Goal: Task Accomplishment & Management: Manage account settings

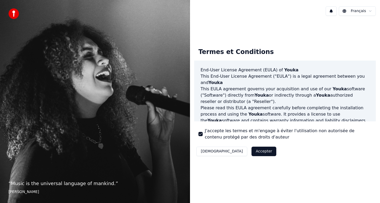
click at [251, 150] on button "Accepter" at bounding box center [263, 151] width 25 height 9
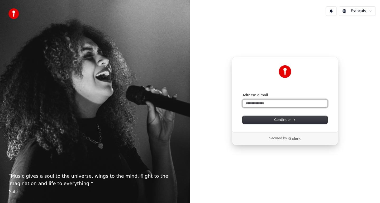
click at [275, 105] on input "Adresse e-mail" at bounding box center [284, 104] width 85 height 8
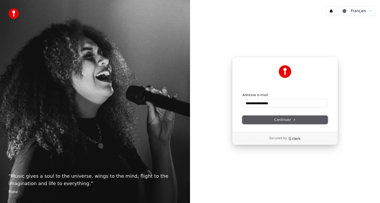
click at [294, 119] on icon at bounding box center [294, 120] width 3 height 3
type input "**********"
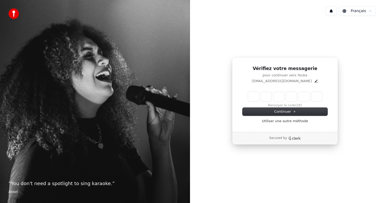
click at [257, 99] on input "Enter verification code" at bounding box center [285, 96] width 74 height 9
click at [283, 106] on button "Renvoyer le code" at bounding box center [284, 106] width 27 height 4
click at [258, 98] on input "Enter verification code" at bounding box center [290, 96] width 84 height 9
type input "******"
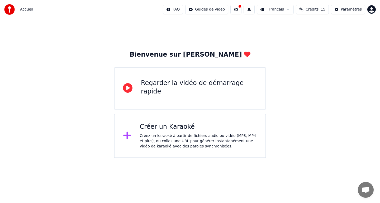
click at [175, 142] on div "Créez un karaoké à partir de fichiers audio ou vidéo (MP3, MP4 et plus), ou col…" at bounding box center [198, 141] width 117 height 16
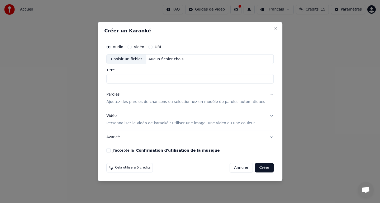
click at [142, 101] on p "Ajoutez des paroles de chansons ou sélectionnez un modèle de paroles automatiqu…" at bounding box center [185, 102] width 159 height 5
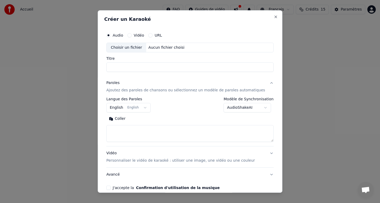
click at [133, 133] on textarea at bounding box center [189, 133] width 167 height 17
click at [142, 66] on input "Titre" at bounding box center [189, 67] width 167 height 9
click at [148, 140] on textarea at bounding box center [189, 133] width 167 height 17
click at [150, 107] on button "English English" at bounding box center [128, 107] width 44 height 9
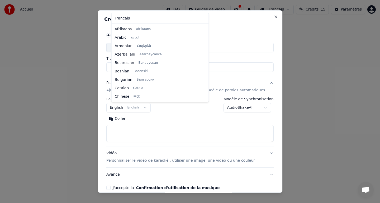
scroll to position [42, 0]
select select "**"
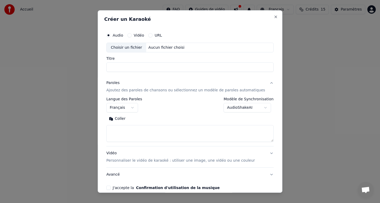
click at [207, 138] on textarea at bounding box center [189, 133] width 167 height 17
click at [134, 131] on textarea at bounding box center [189, 133] width 167 height 17
click at [144, 137] on textarea at bounding box center [189, 133] width 167 height 17
paste textarea "**********"
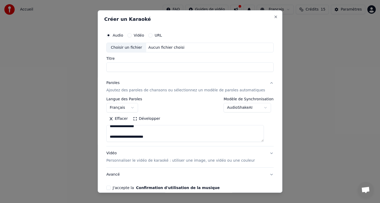
type textarea "**********"
click at [241, 173] on button "Avancé" at bounding box center [189, 175] width 167 height 14
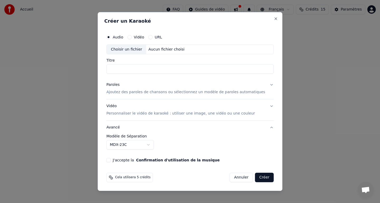
click at [127, 54] on div "Choisir un fichier" at bounding box center [126, 49] width 40 height 9
click at [136, 37] on div "Vidéo" at bounding box center [135, 37] width 17 height 4
click at [132, 37] on button "Vidéo" at bounding box center [129, 37] width 4 height 4
click at [162, 95] on button "Paroles Ajoutez des paroles de chansons ou sélectionnez un modèle de paroles au…" at bounding box center [189, 88] width 167 height 21
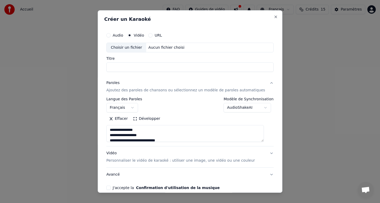
click at [193, 158] on p "Personnaliser le vidéo de karaoké : utiliser une image, une vidéo ou une couleur" at bounding box center [180, 160] width 148 height 5
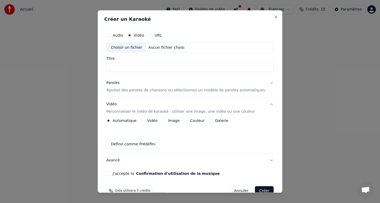
click at [145, 47] on div "Choisir un fichier" at bounding box center [126, 47] width 40 height 9
click at [151, 36] on div "Audio Vidéo URL" at bounding box center [134, 35] width 56 height 4
click at [152, 36] on div "URL" at bounding box center [155, 35] width 14 height 4
click at [152, 36] on button "URL" at bounding box center [150, 35] width 4 height 4
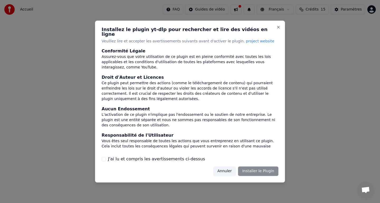
click at [259, 171] on div "Annuler Installer le Plugin" at bounding box center [245, 171] width 65 height 9
click at [277, 28] on button "Close" at bounding box center [278, 27] width 4 height 4
click at [230, 167] on button "Annuler" at bounding box center [224, 171] width 23 height 9
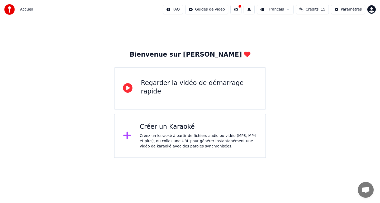
click at [210, 131] on div "Créer un Karaoké" at bounding box center [198, 127] width 117 height 8
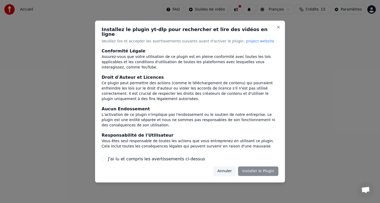
click at [252, 175] on div "Installez le plugin yt-dlp pour rechercher et lire des vidéos en ligne Veuillez…" at bounding box center [190, 102] width 190 height 162
click at [252, 172] on div "Annuler Installer le Plugin" at bounding box center [245, 171] width 65 height 9
click at [275, 30] on h2 "Installez le plugin yt-dlp pour rechercher et lire des vidéos en ligne" at bounding box center [189, 31] width 177 height 9
click at [278, 28] on button "Close" at bounding box center [278, 27] width 4 height 4
click at [229, 169] on button "Annuler" at bounding box center [224, 171] width 23 height 9
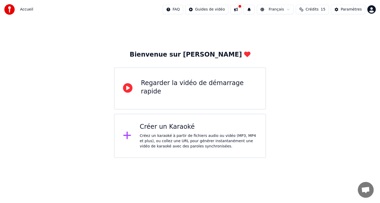
click at [208, 133] on div "Créer un Karaoké Créez un karaoké à partir de fichiers audio ou vidéo (MP3, MP4…" at bounding box center [198, 136] width 117 height 26
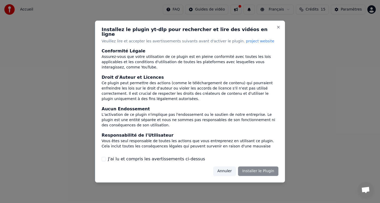
click at [134, 156] on label "J'ai lu et compris les avertissements ci-dessus" at bounding box center [156, 159] width 97 height 6
click at [106, 157] on button "J'ai lu et compris les avertissements ci-dessus" at bounding box center [103, 159] width 4 height 4
click at [263, 168] on button "Installer le Plugin" at bounding box center [258, 171] width 40 height 9
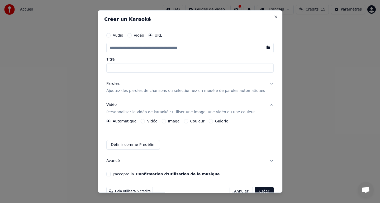
click at [136, 90] on p "Ajoutez des paroles de chansons ou sélectionnez un modèle de paroles automatiqu…" at bounding box center [185, 91] width 159 height 5
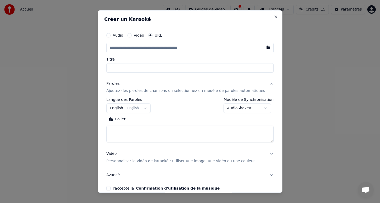
click at [136, 90] on p "Ajoutez des paroles de chansons ou sélectionnez un modèle de paroles automatiqu…" at bounding box center [185, 91] width 159 height 5
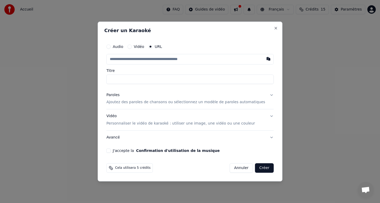
click at [182, 58] on input "text" at bounding box center [189, 59] width 167 height 11
type input "*"
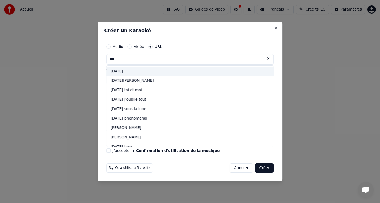
click at [126, 74] on div "jul" at bounding box center [189, 71] width 167 height 9
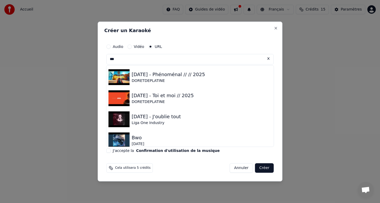
click at [176, 57] on input "***" at bounding box center [189, 59] width 167 height 11
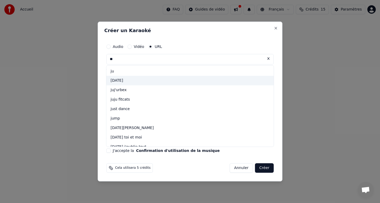
type input "*"
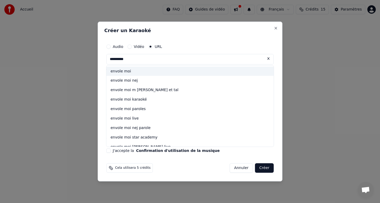
click at [127, 74] on div "envole moi" at bounding box center [189, 71] width 167 height 9
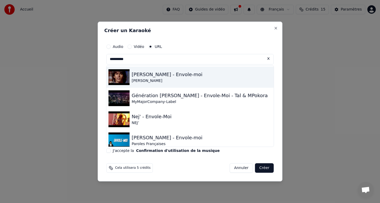
click at [177, 82] on div "[PERSON_NAME]" at bounding box center [167, 80] width 71 height 5
type input "**********"
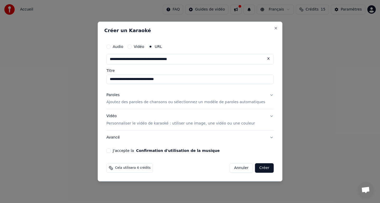
click at [146, 105] on button "Paroles Ajoutez des paroles de chansons ou sélectionnez un modèle de paroles au…" at bounding box center [189, 98] width 167 height 21
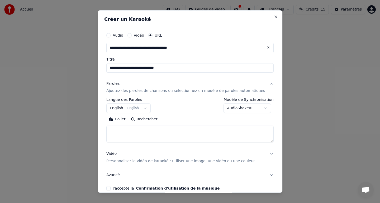
click at [149, 133] on textarea at bounding box center [189, 134] width 167 height 17
click at [125, 120] on button "Coller" at bounding box center [117, 119] width 22 height 8
type textarea "**********"
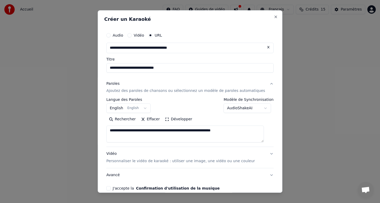
click at [198, 133] on textarea "**********" at bounding box center [184, 134] width 157 height 17
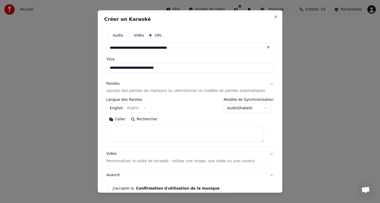
click at [146, 109] on body "**********" at bounding box center [190, 79] width 380 height 158
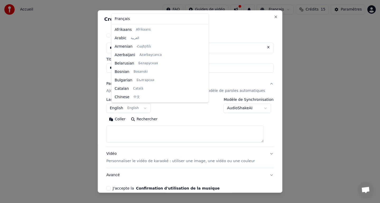
scroll to position [42, 0]
select select "**"
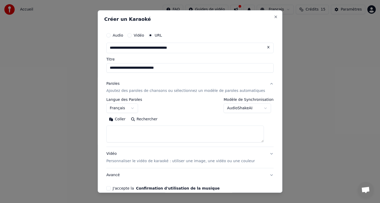
click at [139, 131] on textarea at bounding box center [184, 134] width 157 height 17
click at [124, 120] on button "Coller" at bounding box center [117, 119] width 22 height 8
type textarea "**********"
click at [140, 176] on button "Avancé" at bounding box center [189, 175] width 167 height 14
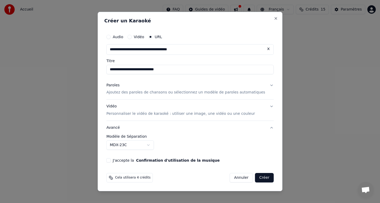
click at [110, 159] on button "J'accepte la Confirmation d'utilisation de la musique" at bounding box center [108, 160] width 4 height 4
click at [256, 177] on button "Créer" at bounding box center [264, 177] width 18 height 9
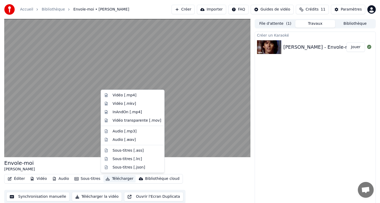
click at [121, 179] on button "Télécharger" at bounding box center [119, 178] width 32 height 7
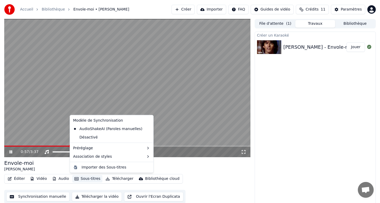
click at [8, 152] on div "0:57 / 3:37" at bounding box center [127, 151] width 242 height 5
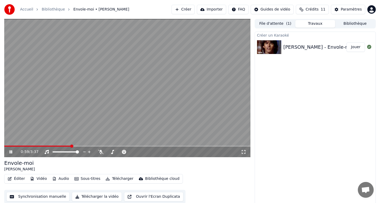
click at [12, 151] on icon at bounding box center [10, 152] width 3 height 3
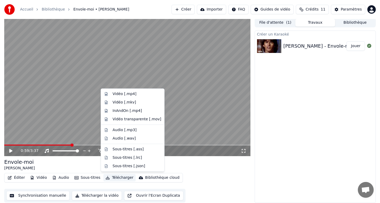
click at [113, 178] on button "Télécharger" at bounding box center [119, 177] width 32 height 7
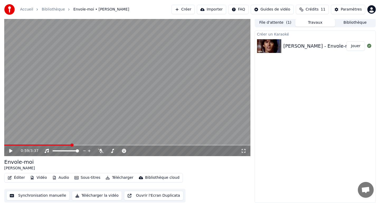
click at [98, 197] on button "Télécharger la vidéo" at bounding box center [97, 195] width 50 height 9
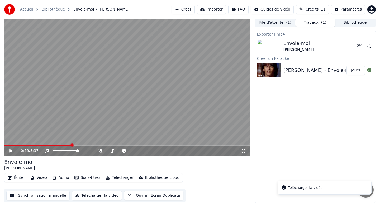
drag, startPoint x: 290, startPoint y: 67, endPoint x: 237, endPoint y: 100, distance: 62.5
click at [237, 100] on div "0:59 / 3:37 Envole-moi Jean-Jacques Goldman Éditer Vidéo Audio Sous-titres Télé…" at bounding box center [190, 110] width 380 height 185
drag, startPoint x: 298, startPoint y: 72, endPoint x: 265, endPoint y: 80, distance: 34.3
click at [265, 80] on div "Exporter [.mp4] Envole-moi Jean-Jacques Goldman 3 % Créer un Karaoké Jean-Jacqu…" at bounding box center [314, 117] width 121 height 173
click at [214, 9] on button "Importer" at bounding box center [211, 9] width 29 height 9
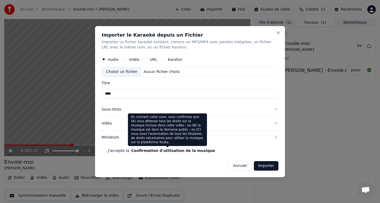
type input "****"
click at [172, 150] on button "Confirmation d'utilisation de la musique" at bounding box center [173, 151] width 84 height 4
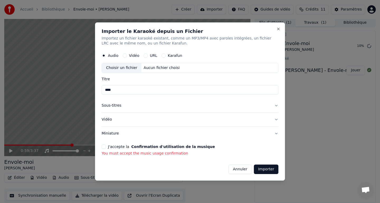
click at [102, 146] on button "J'accepte la Confirmation d'utilisation de la musique" at bounding box center [103, 147] width 4 height 4
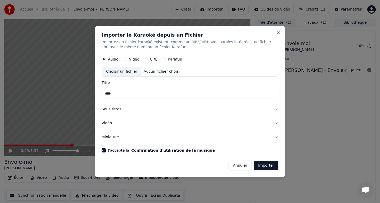
click at [271, 169] on button "Importer" at bounding box center [266, 165] width 25 height 9
click at [271, 168] on button "Importer" at bounding box center [266, 165] width 25 height 9
click at [145, 57] on div "Audio Vidéo URL Karafun" at bounding box center [189, 59] width 177 height 11
click at [144, 60] on button "URL" at bounding box center [145, 59] width 4 height 4
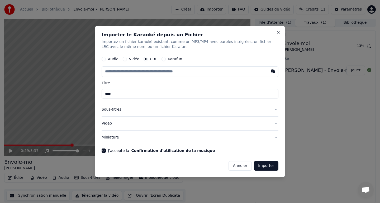
click at [153, 75] on input "text" at bounding box center [189, 72] width 177 height 11
click at [278, 31] on button "Close" at bounding box center [278, 32] width 4 height 4
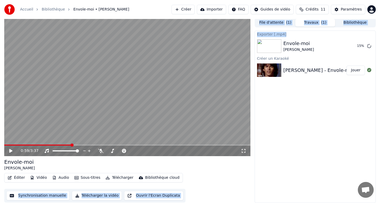
drag, startPoint x: 277, startPoint y: 38, endPoint x: 259, endPoint y: 49, distance: 20.8
click at [259, 49] on div "Envole-moi Jean-Jacques Goldman 15 %" at bounding box center [315, 46] width 120 height 18
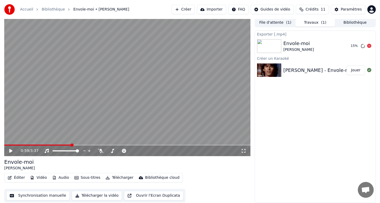
click at [287, 48] on div "[PERSON_NAME]" at bounding box center [298, 49] width 31 height 5
drag, startPoint x: 294, startPoint y: 42, endPoint x: 283, endPoint y: 45, distance: 11.6
click at [283, 45] on div "Envole-moi" at bounding box center [298, 43] width 31 height 7
click at [218, 13] on button "Importer" at bounding box center [211, 9] width 29 height 9
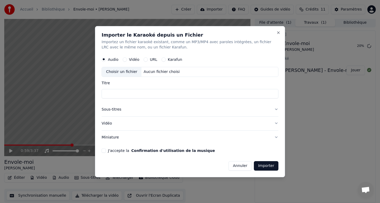
click at [147, 59] on button "URL" at bounding box center [145, 59] width 4 height 4
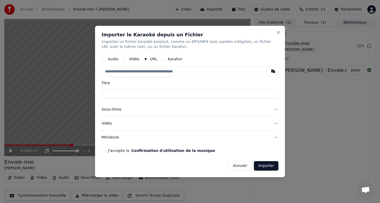
click at [278, 30] on div "Importer le Karaoké depuis un Fichier Importez un fichier karaoké existant, com…" at bounding box center [190, 102] width 190 height 152
click at [277, 31] on button "Close" at bounding box center [278, 32] width 4 height 4
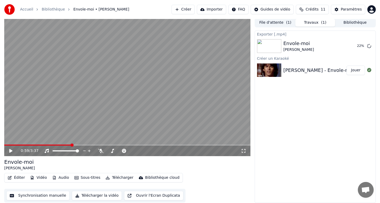
click at [192, 10] on button "Créer" at bounding box center [182, 9] width 23 height 9
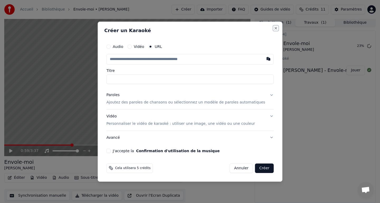
click at [273, 26] on button "Close" at bounding box center [275, 28] width 4 height 4
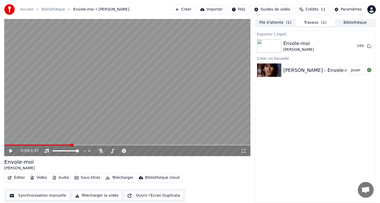
click at [191, 7] on button "Créer" at bounding box center [182, 9] width 23 height 9
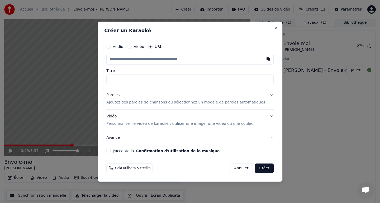
click at [268, 28] on div "Créer un Karaoké Audio Vidéo URL Titre Paroles Ajoutez des paroles de chansons …" at bounding box center [190, 102] width 185 height 160
click at [273, 27] on button "Close" at bounding box center [275, 28] width 4 height 4
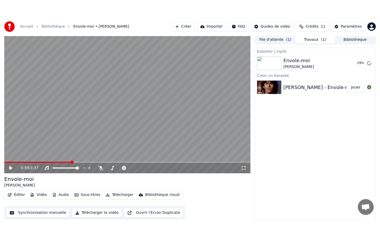
scroll to position [0, 0]
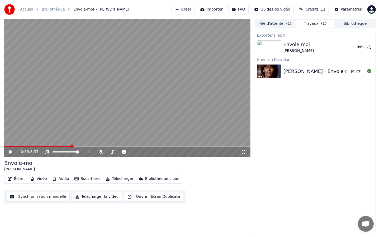
click at [307, 74] on div "[PERSON_NAME] - Envole-moi" at bounding box center [318, 71] width 71 height 7
click at [284, 69] on div "[PERSON_NAME] - Envole-moi" at bounding box center [318, 71] width 71 height 7
click at [12, 152] on icon at bounding box center [10, 152] width 3 height 4
click at [12, 152] on icon at bounding box center [14, 152] width 12 height 4
click at [92, 195] on button "Télécharger la vidéo" at bounding box center [97, 196] width 50 height 9
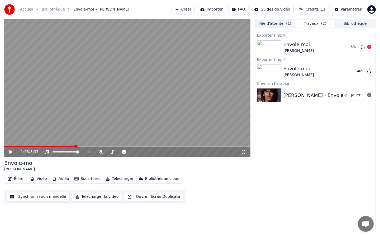
click at [369, 46] on icon at bounding box center [369, 47] width 4 height 4
click at [369, 48] on icon at bounding box center [369, 47] width 4 height 4
click at [369, 47] on icon at bounding box center [369, 47] width 4 height 4
click at [370, 47] on icon at bounding box center [369, 47] width 4 height 4
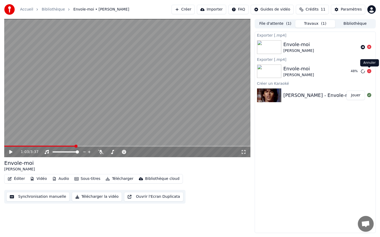
click at [370, 70] on icon at bounding box center [369, 71] width 4 height 4
click at [369, 72] on icon at bounding box center [369, 71] width 4 height 4
drag, startPoint x: 314, startPoint y: 102, endPoint x: 299, endPoint y: 106, distance: 15.1
click at [298, 128] on div "Exporter [.mp4] Envole-moi Jean-Jacques Goldman Exporter [.mp4] Envole-moi Jean…" at bounding box center [314, 133] width 121 height 202
drag, startPoint x: 304, startPoint y: 89, endPoint x: 306, endPoint y: 113, distance: 24.1
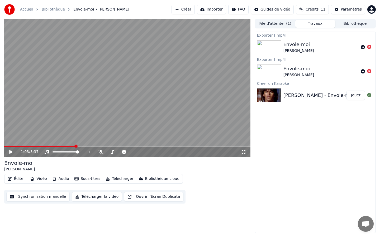
click at [306, 113] on div "Exporter [.mp4] Envole-moi Jean-Jacques Goldman Exporter [.mp4] Envole-moi Jean…" at bounding box center [314, 133] width 121 height 202
drag, startPoint x: 306, startPoint y: 96, endPoint x: 302, endPoint y: 108, distance: 12.1
click at [301, 117] on div "Exporter [.mp4] Envole-moi Jean-Jacques Goldman Exporter [.mp4] Envole-moi Jean…" at bounding box center [314, 133] width 121 height 202
click at [302, 87] on div "Jean-Jacques Goldman - Envole-moi Jouer" at bounding box center [315, 95] width 120 height 18
click at [15, 178] on button "Éditer" at bounding box center [16, 178] width 21 height 7
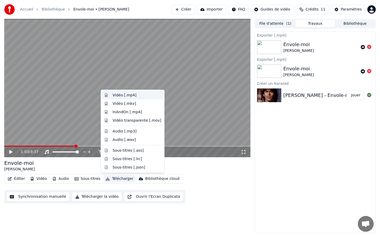
click at [127, 96] on div "Vidéo [.mp4]" at bounding box center [125, 95] width 24 height 5
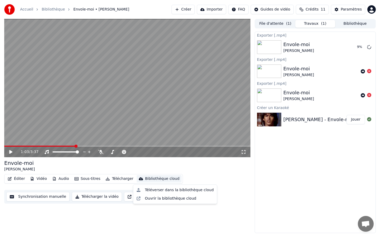
click at [146, 177] on div "Bibliothèque cloud" at bounding box center [162, 178] width 34 height 5
click at [149, 192] on div "Téléverser dans la bibliothèque cloud" at bounding box center [179, 190] width 69 height 5
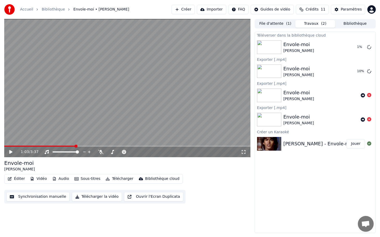
click at [369, 96] on icon at bounding box center [369, 95] width 4 height 4
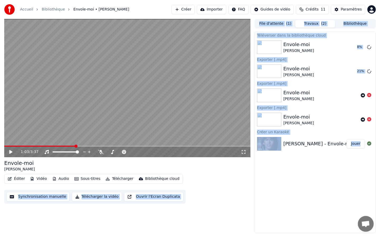
drag, startPoint x: 75, startPoint y: 146, endPoint x: 3, endPoint y: 151, distance: 72.7
click at [6, 146] on span at bounding box center [5, 146] width 2 height 1
click at [12, 155] on div "0:02 / 3:37" at bounding box center [127, 152] width 246 height 11
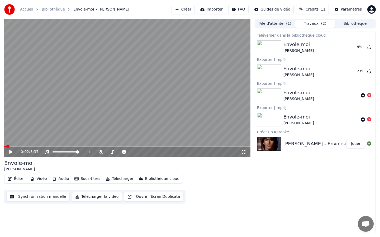
click at [11, 150] on icon at bounding box center [14, 152] width 12 height 4
click at [11, 152] on icon at bounding box center [10, 152] width 3 height 3
click at [137, 153] on span at bounding box center [137, 152] width 3 height 3
click at [46, 145] on video at bounding box center [127, 88] width 246 height 138
click at [154, 154] on span at bounding box center [152, 152] width 3 height 3
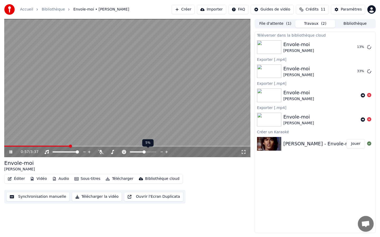
click at [144, 152] on span at bounding box center [143, 152] width 3 height 3
click at [126, 153] on icon at bounding box center [123, 152] width 5 height 4
click at [113, 152] on icon at bounding box center [112, 152] width 5 height 4
click at [129, 153] on span at bounding box center [129, 152] width 3 height 3
click at [111, 153] on icon at bounding box center [112, 152] width 5 height 4
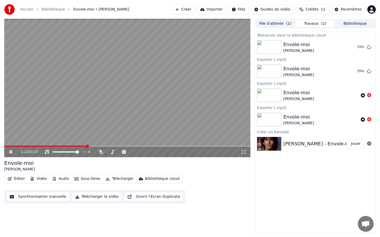
click at [21, 180] on button "Éditer" at bounding box center [16, 178] width 21 height 7
click at [322, 187] on div "Téléverser dans la bibliothèque cloud Envole-moi Jean-Jacques Goldman 16 % Expo…" at bounding box center [314, 133] width 121 height 202
click at [371, 10] on html "Accueil Bibliothèque Envole-moi • Jean-Jacques Goldman Créer Importer FAQ Guide…" at bounding box center [190, 118] width 380 height 237
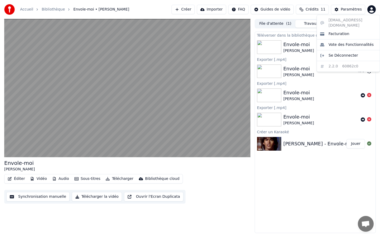
click at [300, 192] on html "Accueil Bibliothèque Envole-moi • Jean-Jacques Goldman Créer Importer FAQ Guide…" at bounding box center [190, 118] width 380 height 237
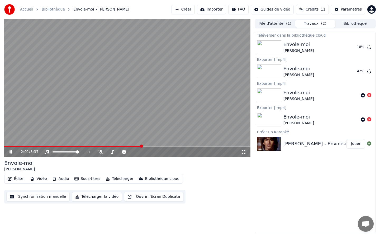
click at [13, 152] on icon at bounding box center [14, 152] width 12 height 4
click at [193, 12] on button "Créer" at bounding box center [182, 9] width 23 height 9
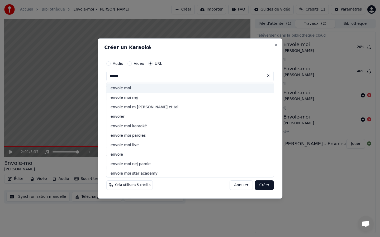
click at [130, 89] on div "envole moi" at bounding box center [189, 88] width 167 height 9
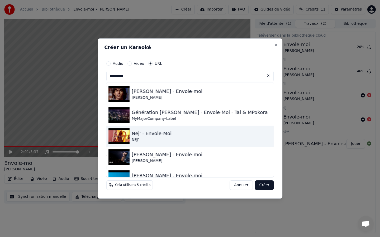
type input "**********"
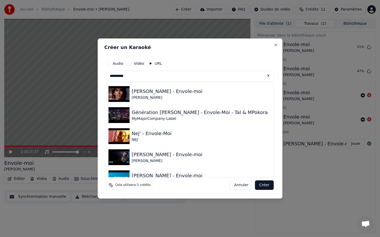
click at [272, 151] on div "**********" at bounding box center [190, 118] width 185 height 160
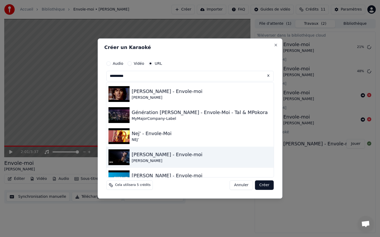
click at [260, 156] on div "Jean-Jacques Goldman - Envole-moi Jean-Jacques Goldman" at bounding box center [189, 157] width 167 height 21
type input "**********"
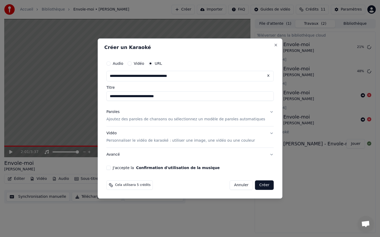
click at [220, 75] on input "**********" at bounding box center [189, 76] width 167 height 11
type input "*"
type input "**********"
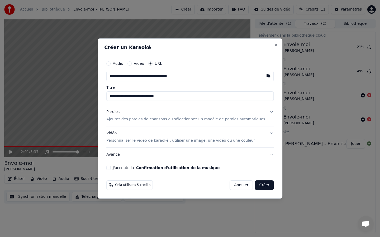
click at [212, 91] on div "**********" at bounding box center [189, 93] width 167 height 15
click at [198, 98] on input "**********" at bounding box center [189, 95] width 167 height 9
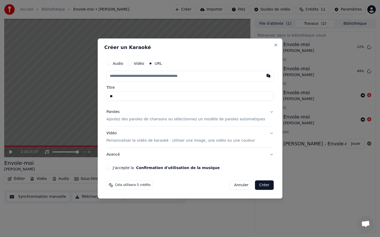
type input "*"
click at [195, 77] on input "text" at bounding box center [189, 76] width 167 height 11
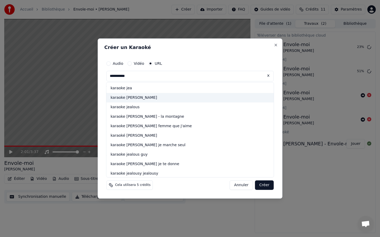
click at [190, 96] on div "karaoke jean jacques goldman" at bounding box center [189, 97] width 167 height 9
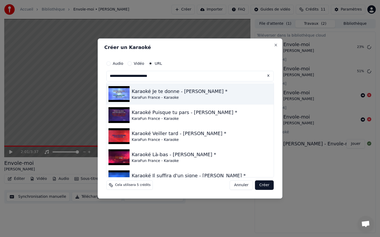
click at [190, 96] on div "KaraFun France - Karaoke" at bounding box center [180, 97] width 96 height 5
type input "**********"
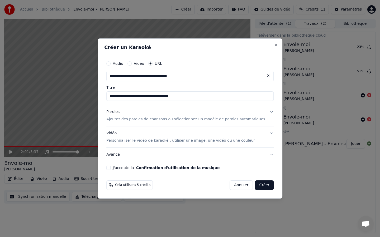
click at [190, 96] on input "**********" at bounding box center [189, 95] width 167 height 9
click at [204, 96] on input "**********" at bounding box center [189, 95] width 167 height 9
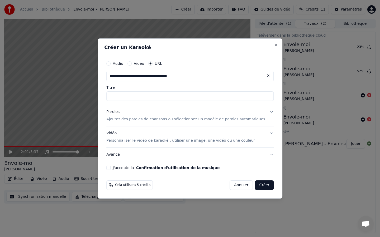
click at [211, 74] on input "**********" at bounding box center [189, 76] width 167 height 11
click at [206, 96] on input "Titre" at bounding box center [189, 95] width 167 height 9
click at [207, 79] on input "**********" at bounding box center [189, 76] width 167 height 11
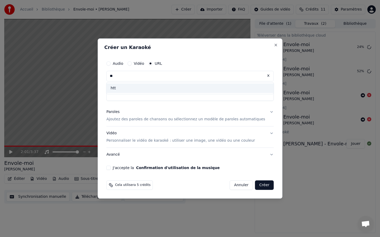
type input "*"
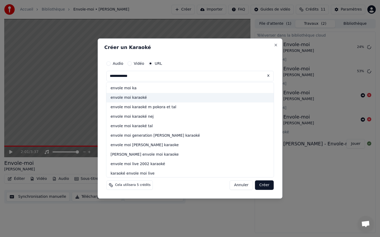
click at [192, 98] on div "envole moi karaoké" at bounding box center [189, 97] width 167 height 9
type input "**********"
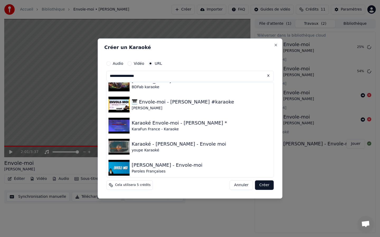
scroll to position [63, 0]
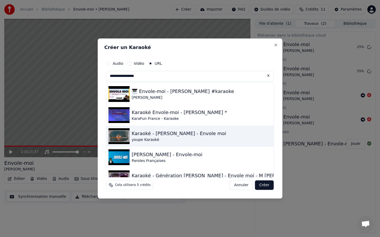
click at [208, 130] on div "Karaoké - Jean Jacques Goldman - Envole moi" at bounding box center [179, 133] width 94 height 7
type input "**********"
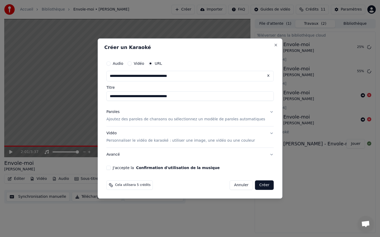
click at [180, 123] on button "Paroles Ajoutez des paroles de chansons ou sélectionnez un modèle de paroles au…" at bounding box center [189, 115] width 167 height 21
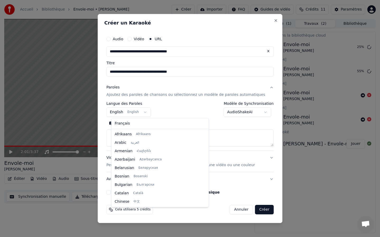
click at [149, 113] on body "**********" at bounding box center [190, 118] width 380 height 237
select select "**"
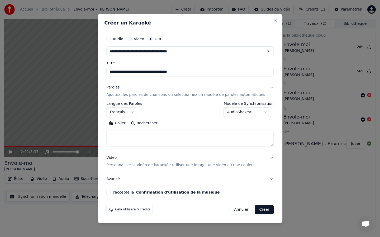
click at [127, 124] on button "Coller" at bounding box center [117, 123] width 22 height 8
type textarea "**********"
click at [110, 194] on button "J'accepte la Confirmation d'utilisation de la musique" at bounding box center [108, 192] width 4 height 4
click at [261, 203] on button "Créer" at bounding box center [264, 209] width 18 height 9
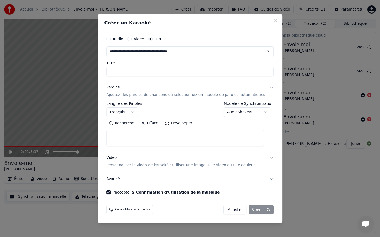
select select
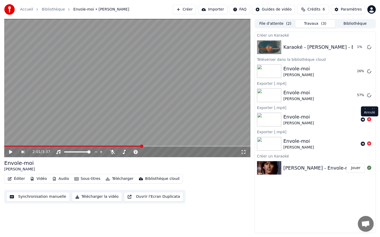
click at [367, 120] on icon at bounding box center [369, 119] width 4 height 4
click at [208, 110] on video at bounding box center [127, 88] width 246 height 138
click at [303, 45] on div "Karaoké - Jean Jacques Goldman - Envole moi" at bounding box center [330, 46] width 94 height 7
click at [9, 153] on icon at bounding box center [10, 152] width 3 height 3
click at [351, 47] on button "Jouer" at bounding box center [355, 46] width 18 height 9
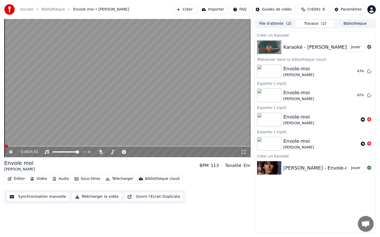
click at [244, 152] on icon at bounding box center [243, 152] width 5 height 4
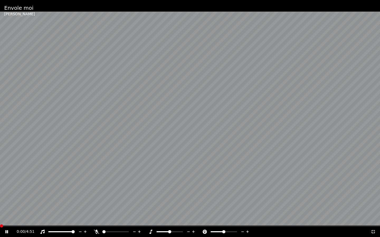
click at [0, 203] on span at bounding box center [1, 226] width 3 height 3
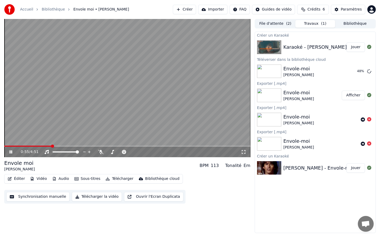
click at [13, 151] on icon at bounding box center [14, 152] width 12 height 4
click at [196, 10] on button "Créer" at bounding box center [184, 9] width 23 height 9
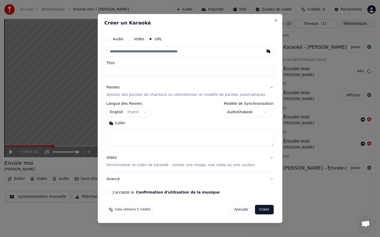
click at [266, 113] on body "**********" at bounding box center [190, 118] width 380 height 237
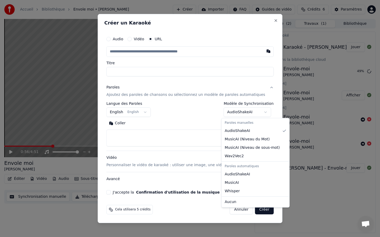
click at [261, 110] on body "**********" at bounding box center [190, 118] width 380 height 237
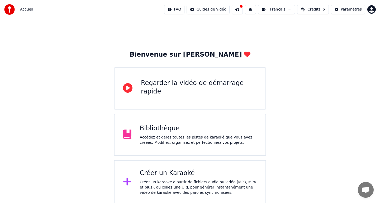
click at [221, 9] on html "Accueil FAQ Guides de vidéo Français Crédits 6 Paramètres Bienvenue sur Youka R…" at bounding box center [190, 102] width 380 height 205
click at [227, 144] on html "Accueil FAQ Guides de vidéo Français Crédits 6 Paramètres Bienvenue sur Youka R…" at bounding box center [190, 102] width 380 height 205
click at [237, 131] on div "Bibliothèque" at bounding box center [198, 128] width 117 height 8
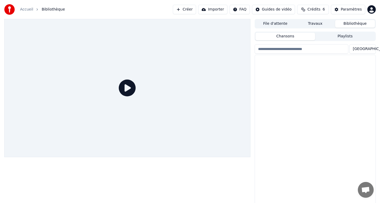
click at [237, 131] on div at bounding box center [127, 88] width 246 height 138
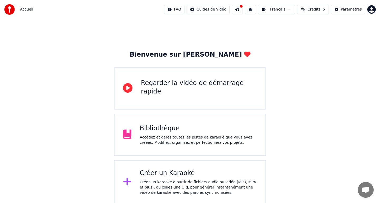
click at [182, 130] on div "Bibliothèque" at bounding box center [198, 128] width 117 height 8
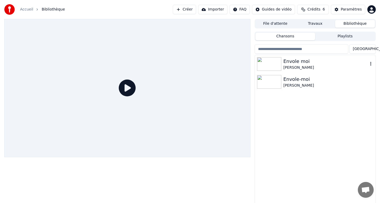
click at [305, 66] on div "[PERSON_NAME]" at bounding box center [325, 67] width 85 height 5
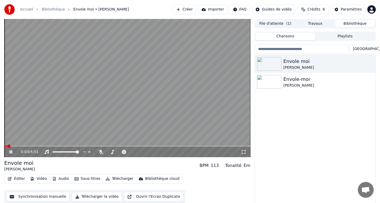
click at [12, 151] on icon at bounding box center [10, 152] width 3 height 3
click at [25, 198] on button "Synchronisation manuelle" at bounding box center [37, 196] width 63 height 9
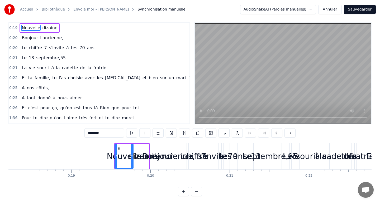
scroll to position [6, 0]
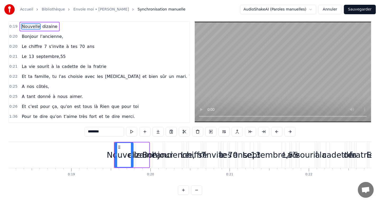
click at [105, 132] on input "********" at bounding box center [104, 131] width 40 height 9
click at [135, 184] on div "0:19 Nouvelle dizaine 0:20 Bonjour l'ancienne, 0:20 Le chiffre 7 s'invite à tes…" at bounding box center [189, 108] width 363 height 174
click at [185, 132] on button at bounding box center [184, 131] width 11 height 9
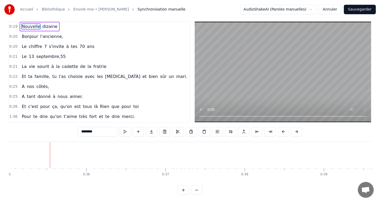
scroll to position [0, 2784]
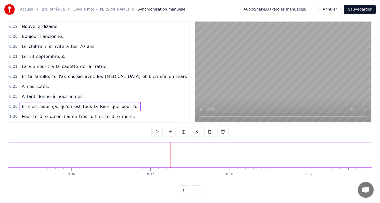
drag, startPoint x: 170, startPoint y: 167, endPoint x: 146, endPoint y: 166, distance: 24.3
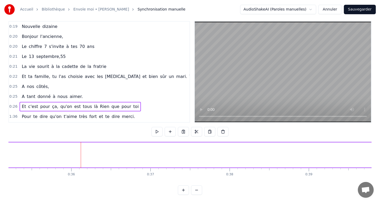
drag, startPoint x: 57, startPoint y: 167, endPoint x: 33, endPoint y: 167, distance: 23.7
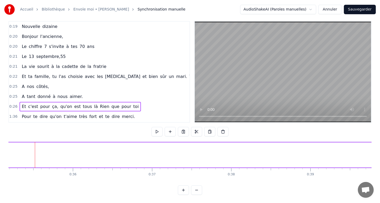
scroll to position [0, 2781]
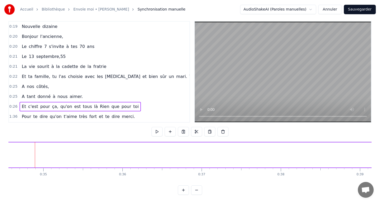
click at [195, 133] on button at bounding box center [196, 131] width 11 height 9
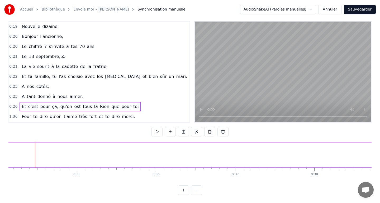
scroll to position [0, 2698]
click at [166, 107] on div "0:26 Et c'est pour ça, qu'on est tous là Rien que pour toi" at bounding box center [99, 107] width 180 height 10
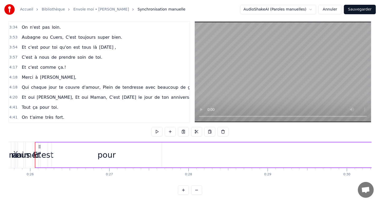
scroll to position [460, 0]
click at [224, 132] on button at bounding box center [222, 131] width 11 height 9
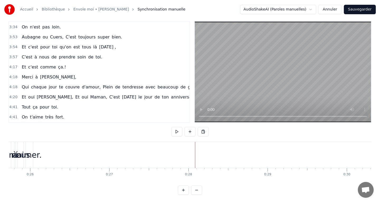
drag, startPoint x: 66, startPoint y: 158, endPoint x: 185, endPoint y: 168, distance: 120.1
drag, startPoint x: 231, startPoint y: 167, endPoint x: 172, endPoint y: 164, distance: 59.7
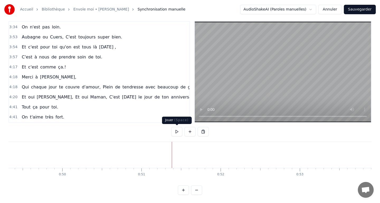
click at [178, 133] on button at bounding box center [176, 131] width 11 height 9
click at [216, 157] on div "Nouvelle dizaine Bonjour l'ancienne, Le chiffre 7 s'invite à tes 70 ans Le 13 s…" at bounding box center [189, 162] width 363 height 40
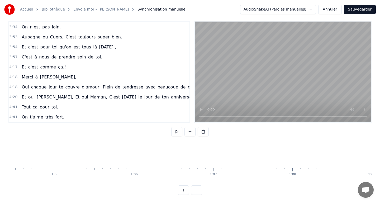
click at [307, 10] on html "Accueil Bibliothèque Envole moi • Jean Jacques Goldman Synchronisation manuelle…" at bounding box center [190, 99] width 380 height 210
click at [306, 8] on html "Accueil Bibliothèque Envole moi • Jean Jacques Goldman Synchronisation manuelle…" at bounding box center [190, 99] width 380 height 210
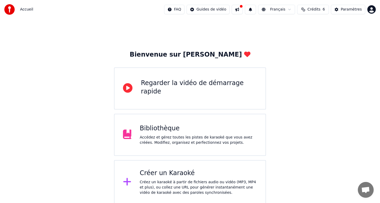
click at [222, 135] on div "Bibliothèque Accédez et gérez toutes les pistes de karaoké que vous avez créées…" at bounding box center [198, 134] width 117 height 21
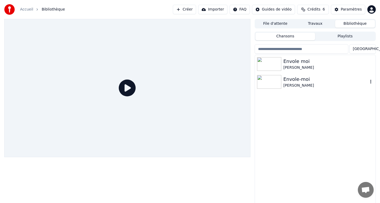
click at [302, 85] on div "[PERSON_NAME]" at bounding box center [325, 85] width 85 height 5
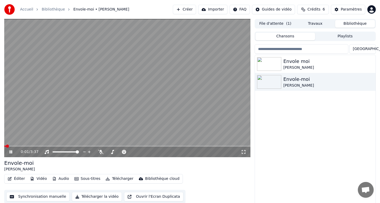
click at [11, 153] on icon at bounding box center [14, 152] width 12 height 4
click at [193, 8] on button "Créer" at bounding box center [184, 9] width 23 height 9
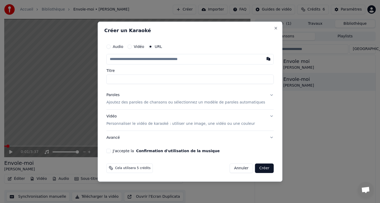
click at [115, 48] on div "Audio" at bounding box center [114, 47] width 17 height 4
click at [110, 46] on button "Audio" at bounding box center [108, 47] width 4 height 4
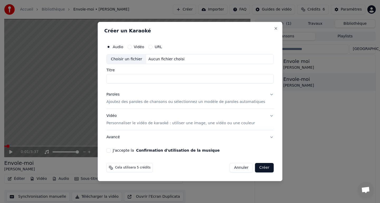
click at [156, 61] on div "Aucun fichier choisi" at bounding box center [166, 59] width 40 height 5
click at [137, 49] on div "Vidéo" at bounding box center [135, 47] width 17 height 4
click at [152, 46] on button "URL" at bounding box center [150, 47] width 4 height 4
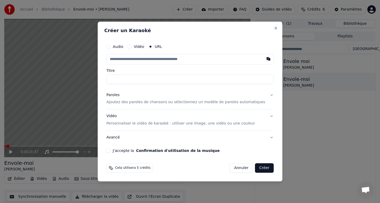
click at [266, 96] on button "Paroles Ajoutez des paroles de chansons ou sélectionnez un modèle de paroles au…" at bounding box center [189, 98] width 167 height 21
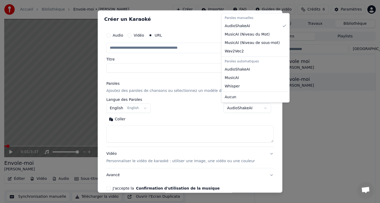
click at [258, 112] on body "**********" at bounding box center [190, 101] width 380 height 203
select select "****"
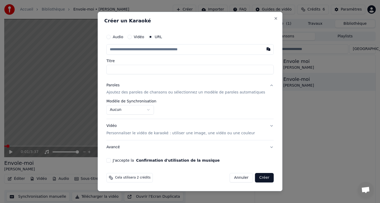
click at [138, 93] on p "Ajoutez des paroles de chansons ou sélectionnez un modèle de paroles automatiqu…" at bounding box center [185, 92] width 159 height 5
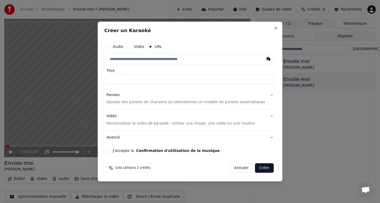
click at [139, 101] on p "Ajoutez des paroles de chansons ou sélectionnez un modèle de paroles automatiqu…" at bounding box center [185, 102] width 159 height 5
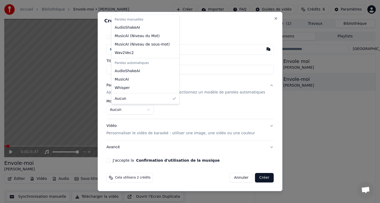
click at [139, 113] on body "**********" at bounding box center [190, 101] width 380 height 203
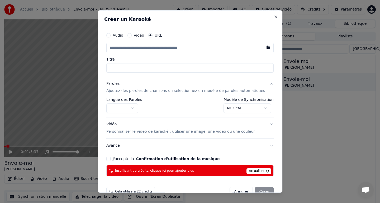
click at [254, 111] on body "**********" at bounding box center [190, 101] width 380 height 203
click at [261, 170] on span "Actualiser" at bounding box center [258, 171] width 25 height 6
click at [256, 108] on body "**********" at bounding box center [190, 101] width 380 height 203
click at [263, 169] on span "Actualiser" at bounding box center [258, 171] width 25 height 6
click at [110, 157] on button "J'accepte la Confirmation d'utilisation de la musique" at bounding box center [108, 159] width 4 height 4
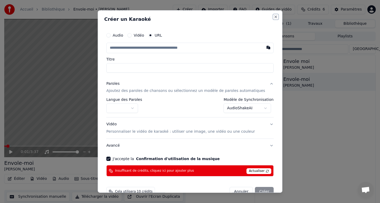
click at [273, 16] on button "Close" at bounding box center [275, 17] width 4 height 4
select select "**********"
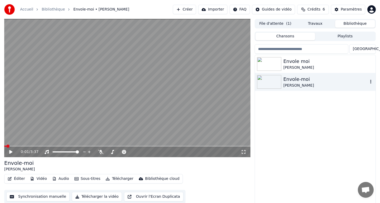
click at [316, 84] on div "[PERSON_NAME]" at bounding box center [325, 85] width 85 height 5
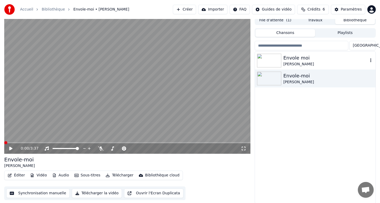
scroll to position [4, 0]
click at [319, 74] on div "Envole-moi" at bounding box center [325, 75] width 85 height 7
click at [11, 146] on icon at bounding box center [14, 148] width 12 height 4
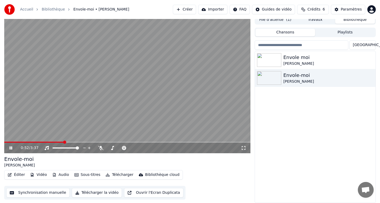
click at [56, 192] on button "Synchronisation manuelle" at bounding box center [37, 192] width 63 height 9
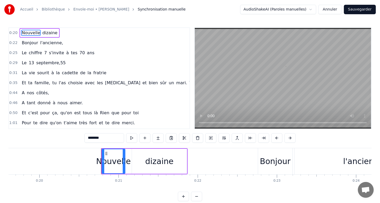
scroll to position [0, 1617]
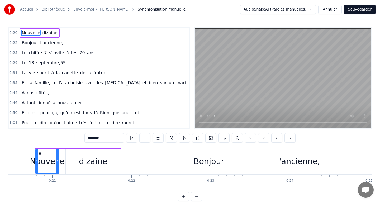
drag, startPoint x: 215, startPoint y: 164, endPoint x: 192, endPoint y: 169, distance: 23.4
click at [191, 169] on div "Bonjour" at bounding box center [208, 161] width 35 height 26
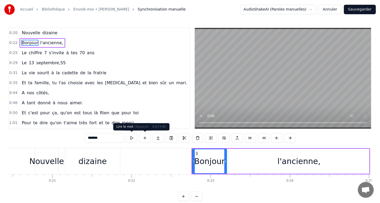
click at [134, 138] on button at bounding box center [131, 137] width 11 height 9
click at [107, 166] on div "dizaine" at bounding box center [92, 161] width 55 height 26
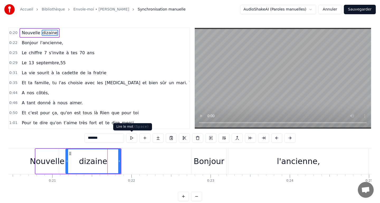
click at [132, 139] on button at bounding box center [131, 137] width 11 height 9
click at [53, 161] on div "Nouvelle" at bounding box center [47, 162] width 35 height 12
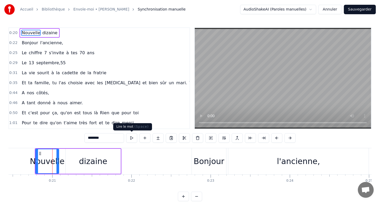
click at [134, 139] on button at bounding box center [131, 137] width 11 height 9
click at [209, 164] on div "Bonjour" at bounding box center [208, 162] width 31 height 12
type input "*******"
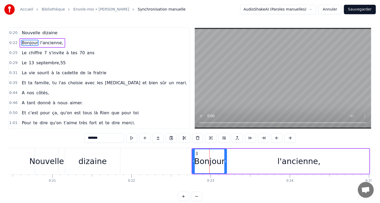
drag, startPoint x: 291, startPoint y: 183, endPoint x: 266, endPoint y: 183, distance: 25.0
click at [266, 183] on div "Nouvelle dizaine Bonjour l'ancienne, Le chiffre 7 s'invite à tes 70 ans Le [DAT…" at bounding box center [189, 168] width 363 height 40
click at [197, 196] on button at bounding box center [196, 196] width 11 height 9
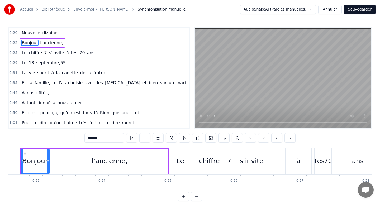
click at [197, 196] on button at bounding box center [196, 196] width 11 height 9
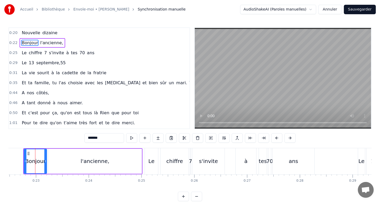
click at [197, 196] on button at bounding box center [196, 196] width 11 height 9
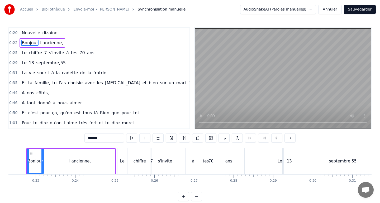
click at [197, 196] on button at bounding box center [196, 196] width 11 height 9
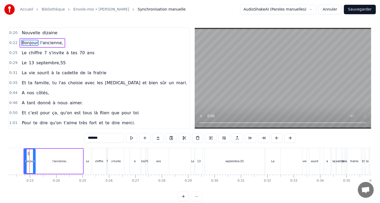
scroll to position [0, 579]
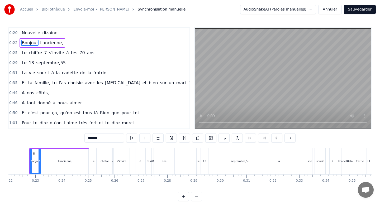
click at [197, 196] on div at bounding box center [190, 196] width 24 height 9
drag, startPoint x: 35, startPoint y: 169, endPoint x: 72, endPoint y: 176, distance: 38.1
click at [72, 176] on div "Nouvelle dizaine Bonjour l'ancienne, Le chiffre 7 s'invite à tes 70 ans Le 13 s…" at bounding box center [189, 168] width 363 height 40
drag, startPoint x: 90, startPoint y: 177, endPoint x: 75, endPoint y: 61, distance: 116.9
click at [73, 68] on div "0:20 Nouvelle dizaine 0:22 Bonjour l'ancienne, 0:25 Le chiffre 7 s'invite à tes…" at bounding box center [189, 114] width 363 height 174
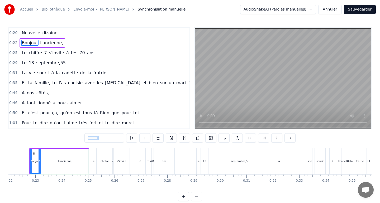
click at [308, 10] on html "Accueil Bibliothèque Envole-moi • Jean-Jacques Goldman Synchronisation manuelle…" at bounding box center [190, 105] width 380 height 210
click at [329, 11] on html "Accueil Bibliothèque Envole-moi • Jean-Jacques Goldman Synchronisation manuelle…" at bounding box center [190, 105] width 380 height 210
click at [331, 9] on button "Annuler" at bounding box center [329, 9] width 23 height 9
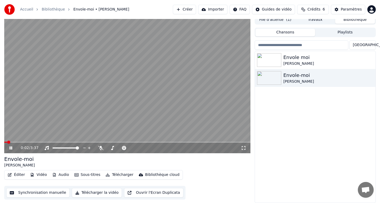
click at [8, 146] on icon at bounding box center [14, 148] width 12 height 4
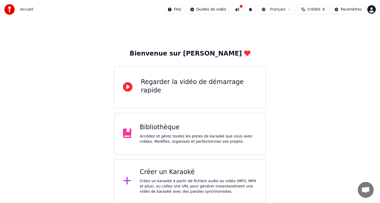
scroll to position [1, 0]
click at [163, 177] on div "Créer un Karaoké Créez un karaoké à partir de fichiers audio ou vidéo (MP3, MP4…" at bounding box center [198, 181] width 117 height 26
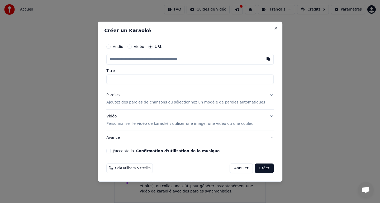
click at [110, 47] on button "Audio" at bounding box center [108, 47] width 4 height 4
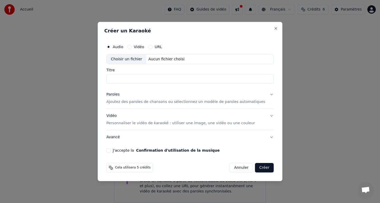
click at [142, 63] on div "Choisir un fichier" at bounding box center [126, 59] width 40 height 9
click at [152, 46] on button "URL" at bounding box center [150, 47] width 4 height 4
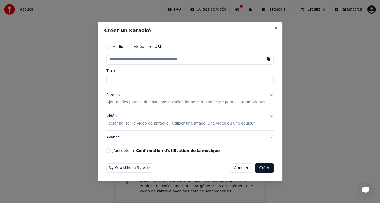
click at [155, 59] on input "text" at bounding box center [189, 59] width 167 height 11
click at [273, 26] on button "Close" at bounding box center [275, 28] width 4 height 4
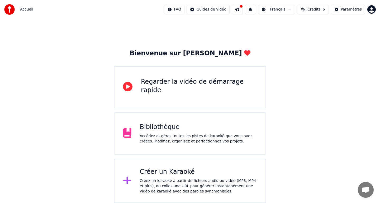
click at [11, 12] on img at bounding box center [9, 9] width 11 height 11
click at [28, 9] on span "Accueil" at bounding box center [26, 9] width 13 height 5
click at [25, 7] on div "Accueil" at bounding box center [18, 9] width 29 height 11
click at [39, 67] on div "Bienvenue sur Youka Regarder la vidéo de démarrage rapide Bibliothèque Accédez …" at bounding box center [190, 111] width 380 height 186
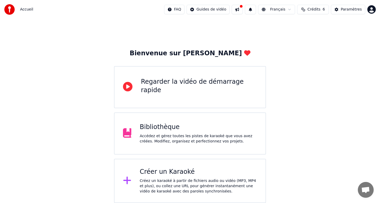
click at [213, 12] on html "Accueil FAQ Guides de vidéo Français Crédits 6 Paramètres Bienvenue sur Youka R…" at bounding box center [190, 101] width 380 height 205
click at [225, 20] on div "Guide de démarrage rapide" at bounding box center [214, 21] width 74 height 8
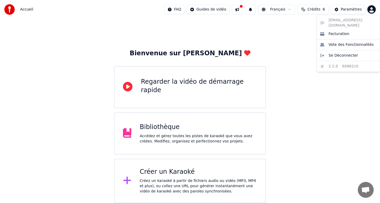
click at [374, 11] on html "Accueil FAQ Guides de vidéo Français Crédits 6 Paramètres Bienvenue sur Youka R…" at bounding box center [190, 101] width 380 height 205
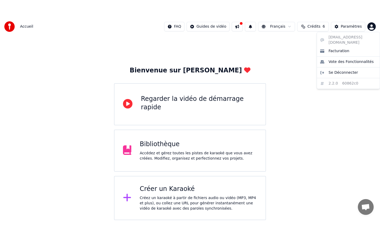
scroll to position [0, 0]
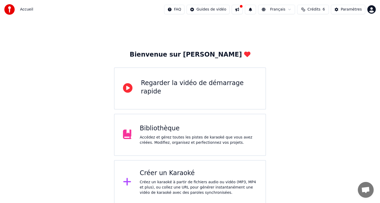
click at [168, 137] on div "Accédez et gérez toutes les pistes de karaoké que vous avez créées. Modifiez, o…" at bounding box center [198, 140] width 117 height 11
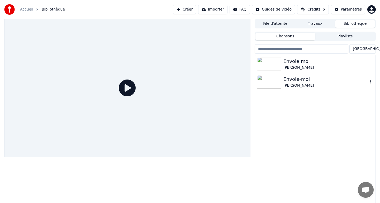
click at [287, 90] on div "Envole-moi [PERSON_NAME]" at bounding box center [315, 82] width 120 height 18
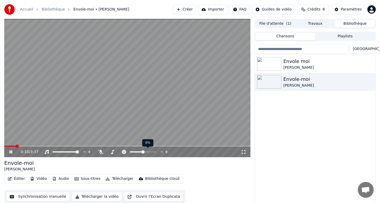
click at [162, 152] on icon at bounding box center [161, 151] width 5 height 5
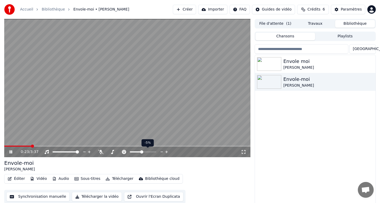
click at [162, 153] on icon at bounding box center [161, 151] width 5 height 5
click at [159, 151] on icon at bounding box center [161, 151] width 5 height 5
click at [161, 152] on icon at bounding box center [161, 151] width 5 height 5
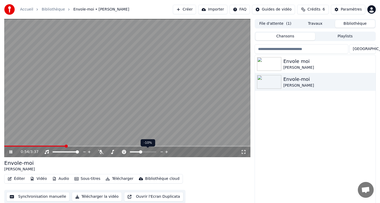
click at [168, 152] on icon at bounding box center [166, 151] width 5 height 5
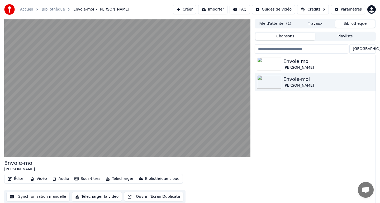
click at [29, 198] on button "Synchronisation manuelle" at bounding box center [37, 196] width 63 height 9
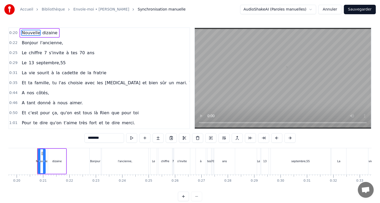
scroll to position [0, 521]
click at [167, 152] on div "chiffre" at bounding box center [163, 161] width 14 height 26
type input "*******"
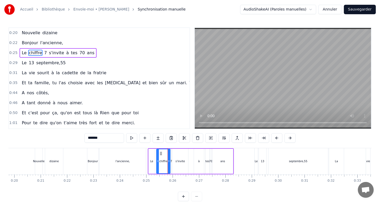
click at [317, 137] on div "0:20 Nouvelle dizaine 0:22 Bonjour l'ancienne, 0:25 Le chiffre 7 s'invite à tes…" at bounding box center [189, 114] width 363 height 174
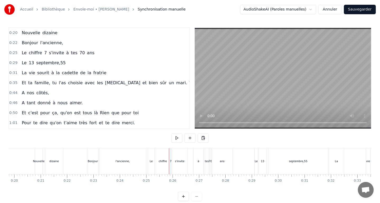
click at [90, 161] on div "Bonjour" at bounding box center [93, 161] width 10 height 4
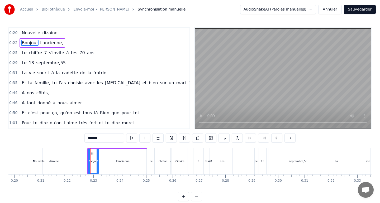
click at [359, 160] on div "La vie sourit à la cadette de la fratrie" at bounding box center [376, 161] width 97 height 26
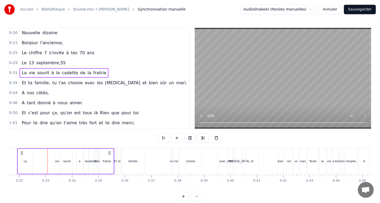
scroll to position [0, 845]
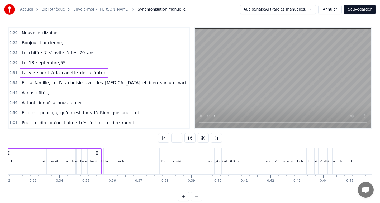
click at [81, 167] on div "cadette" at bounding box center [78, 161] width 5 height 25
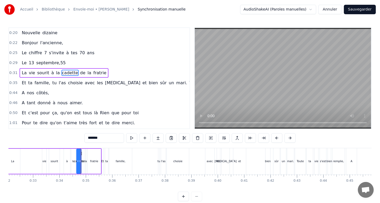
click at [80, 167] on div "La vie sourit à la cadette de la fratrie" at bounding box center [52, 161] width 97 height 26
click at [79, 167] on div "cadette" at bounding box center [78, 161] width 5 height 25
drag, startPoint x: 80, startPoint y: 160, endPoint x: 88, endPoint y: 161, distance: 8.2
click at [86, 161] on icon at bounding box center [85, 161] width 2 height 4
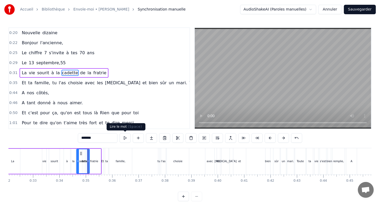
click at [125, 139] on button at bounding box center [124, 137] width 11 height 9
click at [101, 162] on div "Et" at bounding box center [102, 161] width 3 height 4
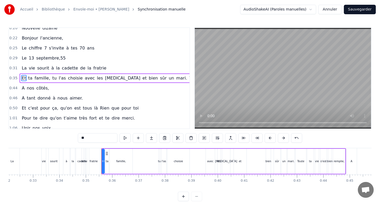
click at [93, 164] on div "fratrie" at bounding box center [93, 161] width 13 height 26
type input "*******"
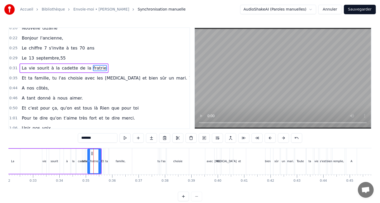
scroll to position [0, 0]
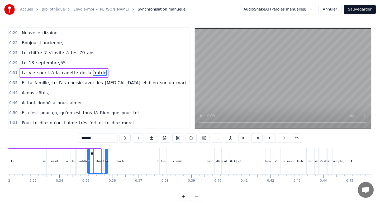
drag, startPoint x: 100, startPoint y: 163, endPoint x: 107, endPoint y: 163, distance: 6.9
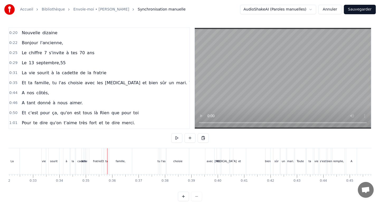
click at [115, 161] on div "famille," at bounding box center [120, 161] width 23 height 26
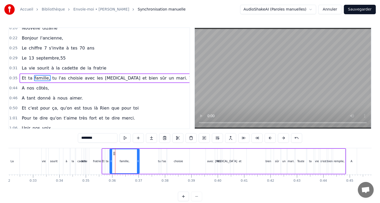
drag, startPoint x: 131, startPoint y: 161, endPoint x: 139, endPoint y: 160, distance: 8.3
click at [139, 160] on icon at bounding box center [138, 161] width 2 height 4
click at [147, 162] on div "Et ta famille, tu l'as choisie avec les secretin et bien sûr un mari. Toute ta …" at bounding box center [223, 161] width 244 height 26
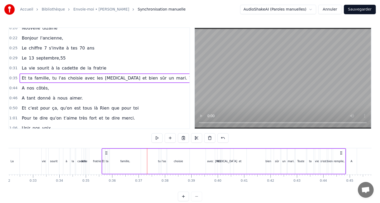
click at [152, 159] on div "Et ta famille, tu l'as choisie avec les secretin et bien sûr un mari. Toute ta …" at bounding box center [223, 161] width 244 height 26
click at [159, 160] on div "tu" at bounding box center [159, 161] width 3 height 4
drag, startPoint x: 159, startPoint y: 161, endPoint x: 168, endPoint y: 161, distance: 8.7
click at [167, 161] on icon at bounding box center [166, 161] width 2 height 4
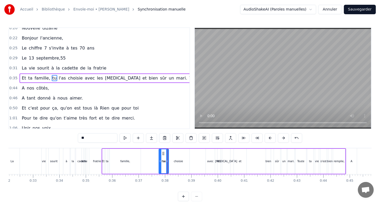
click at [368, 11] on button "Sauvegarder" at bounding box center [359, 9] width 32 height 9
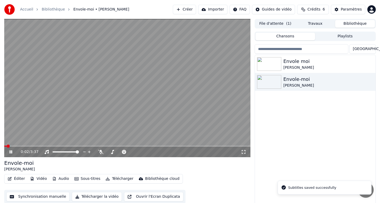
click at [13, 145] on video at bounding box center [127, 88] width 246 height 138
click at [14, 147] on div "0:02 / 3:37" at bounding box center [127, 152] width 246 height 11
click at [16, 146] on span at bounding box center [127, 146] width 246 height 1
click at [23, 146] on span at bounding box center [127, 146] width 246 height 1
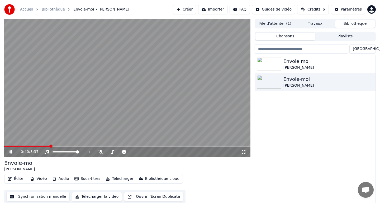
click at [12, 150] on icon at bounding box center [14, 152] width 12 height 4
click at [42, 196] on button "Synchronisation manuelle" at bounding box center [37, 196] width 63 height 9
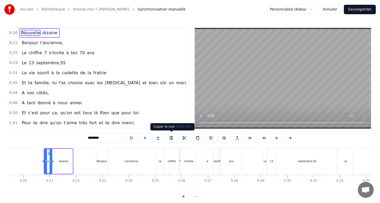
scroll to position [0, 521]
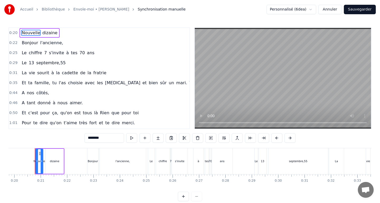
click at [353, 157] on div "La vie sourit à la cadette de la fratrie" at bounding box center [380, 161] width 104 height 26
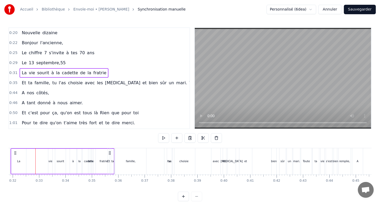
scroll to position [0, 840]
click at [114, 163] on div "Et ta famille, tu l'as choisie avec les secretin et bien sûr un mari. Toute ta …" at bounding box center [229, 161] width 244 height 26
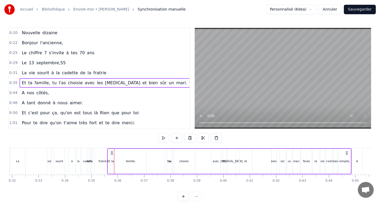
click at [113, 163] on div "ta" at bounding box center [112, 161] width 3 height 4
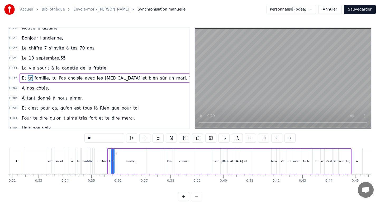
drag, startPoint x: 114, startPoint y: 163, endPoint x: 123, endPoint y: 163, distance: 9.0
click at [123, 163] on div "Et ta famille, tu l'as choisie avec les secretin et bien sûr un mari. Toute ta …" at bounding box center [229, 161] width 244 height 26
click at [113, 162] on div "ta" at bounding box center [112, 161] width 3 height 4
drag, startPoint x: 113, startPoint y: 162, endPoint x: 127, endPoint y: 162, distance: 13.4
click at [126, 162] on icon at bounding box center [125, 161] width 2 height 4
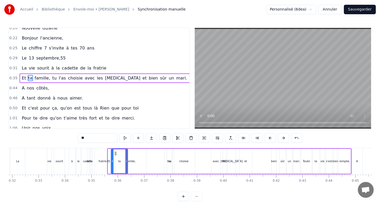
click at [108, 162] on div "Et" at bounding box center [108, 161] width 3 height 4
type input "**"
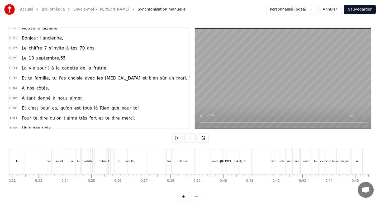
click at [108, 163] on div at bounding box center [108, 161] width 0 height 26
click at [108, 162] on div "Et" at bounding box center [107, 161] width 3 height 4
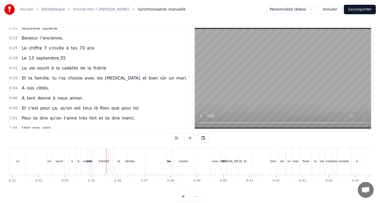
click at [108, 162] on div "Et" at bounding box center [107, 161] width 3 height 4
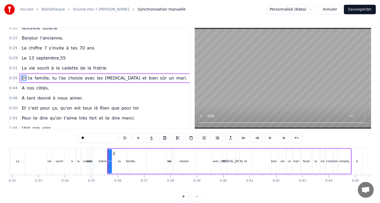
drag, startPoint x: 110, startPoint y: 162, endPoint x: 114, endPoint y: 162, distance: 4.7
click at [114, 162] on div "Et ta famille, tu l'as choisie avec les secretin et bien sûr un mari. Toute ta …" at bounding box center [229, 161] width 244 height 26
click at [108, 163] on div "fratrie" at bounding box center [103, 161] width 20 height 26
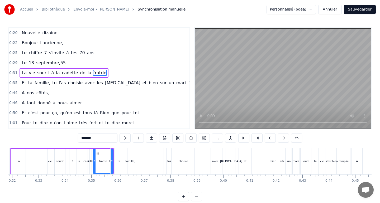
click at [360, 10] on button "Sauvegarder" at bounding box center [359, 9] width 32 height 9
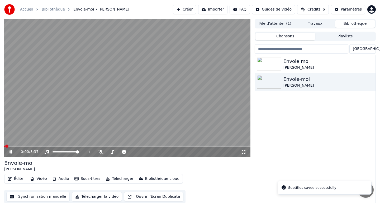
click at [23, 147] on div "0:00 / 3:37" at bounding box center [127, 152] width 246 height 11
click at [17, 147] on div "0:01 / 3:37" at bounding box center [127, 152] width 246 height 11
click at [16, 146] on span at bounding box center [127, 146] width 246 height 1
click at [28, 147] on span at bounding box center [127, 146] width 246 height 1
click at [34, 146] on span at bounding box center [127, 146] width 246 height 1
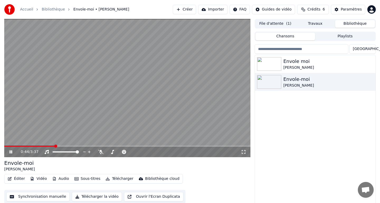
click at [10, 153] on icon at bounding box center [10, 152] width 3 height 3
click at [18, 180] on button "Éditer" at bounding box center [16, 178] width 21 height 7
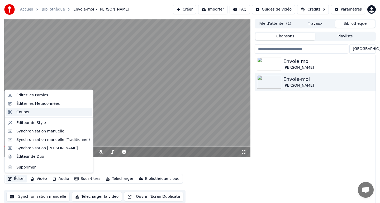
click at [39, 115] on div "Couper" at bounding box center [49, 112] width 86 height 8
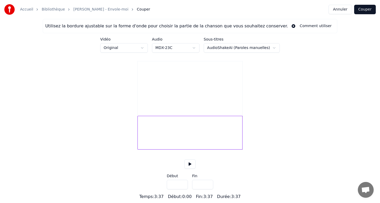
click at [261, 163] on div "Utilisez la bordure ajustable sur la forme d'onde pour choisir la partie de la …" at bounding box center [190, 109] width 380 height 181
click at [234, 45] on html "Accueil Bibliothèque Jean-Jacques Goldman - Envole-moi Couper Annuler Couper Ut…" at bounding box center [190, 100] width 380 height 200
click at [186, 48] on html "Accueil Bibliothèque Jean-Jacques Goldman - Envole-moi Couper Annuler Couper Ut…" at bounding box center [190, 100] width 380 height 200
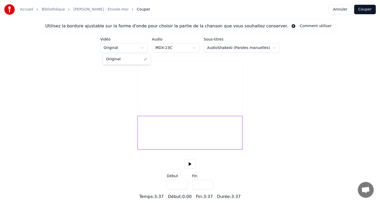
click at [125, 51] on html "Accueil Bibliothèque Jean-Jacques Goldman - Envole-moi Couper Annuler Couper Ut…" at bounding box center [190, 100] width 380 height 200
click at [336, 9] on button "Annuler" at bounding box center [339, 9] width 23 height 9
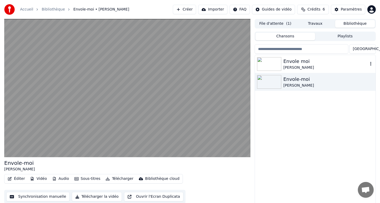
click at [307, 61] on div "Envole moi" at bounding box center [325, 61] width 85 height 7
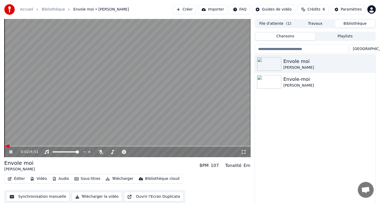
click at [12, 145] on video at bounding box center [127, 88] width 246 height 138
click at [14, 146] on span at bounding box center [127, 146] width 246 height 1
click at [28, 147] on div "0:12 / 4:51" at bounding box center [127, 152] width 246 height 11
click at [27, 146] on span at bounding box center [127, 146] width 246 height 1
click at [8, 154] on div "0:28 / 4:51" at bounding box center [127, 151] width 242 height 5
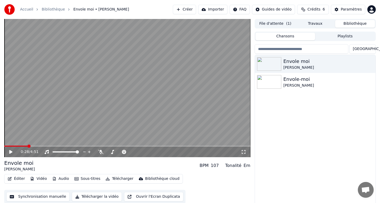
click at [8, 154] on div "0:28 / 4:51" at bounding box center [127, 151] width 242 height 5
click at [11, 152] on icon at bounding box center [10, 152] width 3 height 4
click at [67, 146] on span at bounding box center [127, 146] width 246 height 1
click at [25, 147] on span at bounding box center [14, 146] width 21 height 1
click at [11, 146] on span at bounding box center [7, 146] width 7 height 1
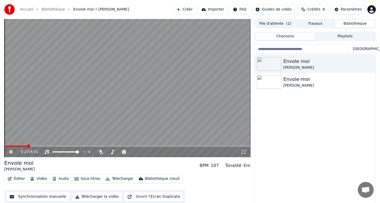
click at [12, 147] on div "0:27 / 4:51" at bounding box center [127, 152] width 246 height 11
click at [12, 150] on icon at bounding box center [14, 152] width 12 height 4
click at [20, 196] on button "Synchronisation manuelle" at bounding box center [37, 196] width 63 height 9
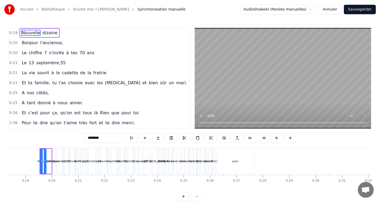
scroll to position [0, 489]
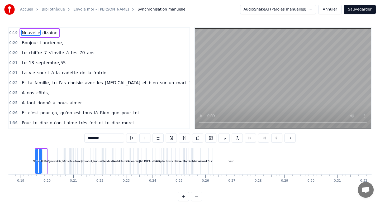
click at [203, 123] on video at bounding box center [283, 78] width 176 height 101
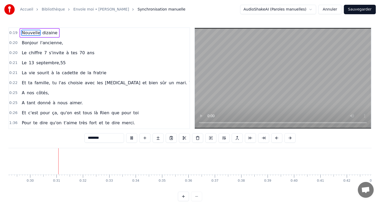
scroll to position [0, 778]
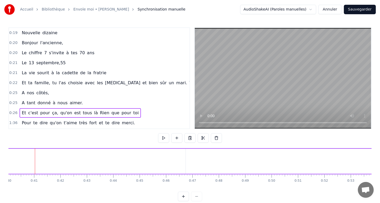
drag, startPoint x: 18, startPoint y: 166, endPoint x: 16, endPoint y: 165, distance: 2.7
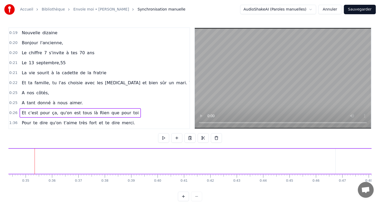
scroll to position [0, 905]
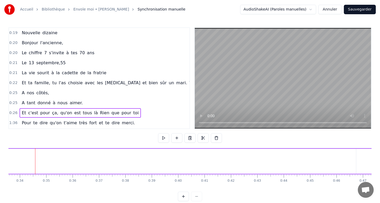
drag, startPoint x: 45, startPoint y: 64, endPoint x: 48, endPoint y: 120, distance: 56.8
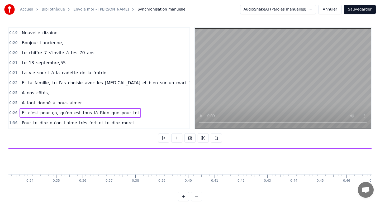
click at [48, 120] on div "0:19 Nouvelle dizaine 0:20 Bonjour l'ancienne, 0:20 Le chiffre 7 s'invite à tes…" at bounding box center [98, 78] width 181 height 102
click at [205, 137] on button at bounding box center [202, 137] width 11 height 9
drag, startPoint x: 37, startPoint y: 171, endPoint x: 32, endPoint y: 173, distance: 5.2
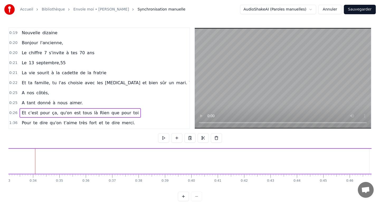
click at [35, 173] on div at bounding box center [35, 161] width 0 height 26
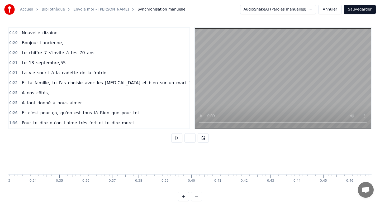
click at [35, 173] on div at bounding box center [35, 161] width 0 height 26
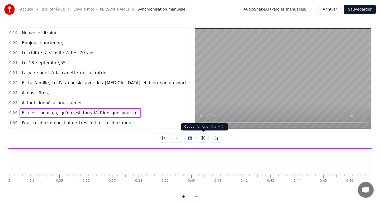
click at [207, 138] on button at bounding box center [202, 137] width 11 height 9
drag, startPoint x: 40, startPoint y: 173, endPoint x: 53, endPoint y: 171, distance: 13.3
click at [201, 135] on button at bounding box center [202, 137] width 11 height 9
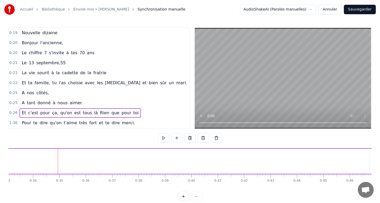
click at [201, 135] on button at bounding box center [202, 137] width 11 height 9
click at [215, 136] on button at bounding box center [216, 137] width 11 height 9
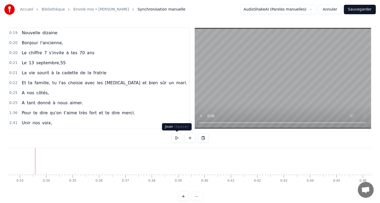
click at [180, 137] on button at bounding box center [176, 137] width 11 height 9
click at [190, 139] on button at bounding box center [189, 137] width 11 height 9
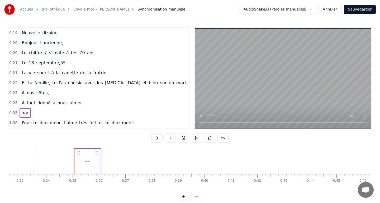
drag, startPoint x: 31, startPoint y: 101, endPoint x: 23, endPoint y: 81, distance: 21.0
click at [23, 82] on div "0:19 Nouvelle dizaine 0:20 Bonjour l'ancienne, 0:20 Le chiffre 7 s'invite à tes…" at bounding box center [98, 78] width 181 height 102
click at [52, 105] on span "à" at bounding box center [54, 103] width 4 height 6
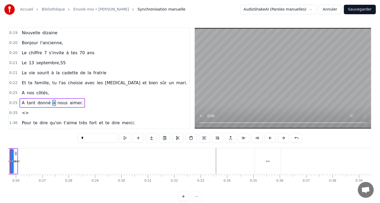
scroll to position [0, 654]
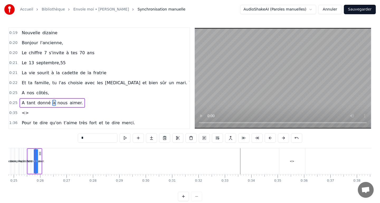
drag, startPoint x: 38, startPoint y: 166, endPoint x: 51, endPoint y: 173, distance: 14.5
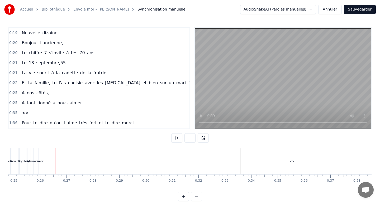
drag, startPoint x: 41, startPoint y: 163, endPoint x: 47, endPoint y: 165, distance: 7.0
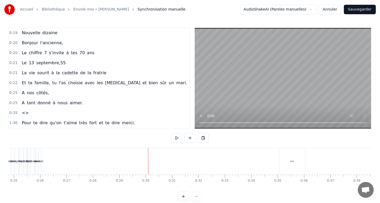
click at [37, 160] on div "aimer." at bounding box center [40, 161] width 8 height 4
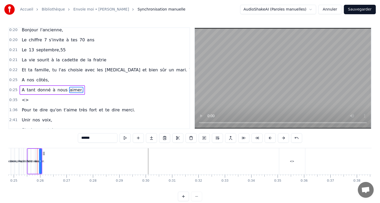
scroll to position [25, 0]
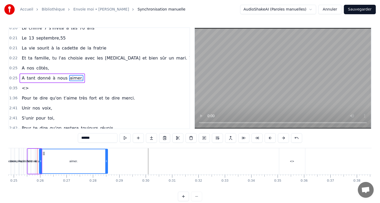
drag, startPoint x: 40, startPoint y: 161, endPoint x: 106, endPoint y: 162, distance: 66.2
click at [106, 162] on icon at bounding box center [106, 161] width 2 height 4
click at [63, 126] on span "restera" at bounding box center [71, 128] width 16 height 6
type input "*******"
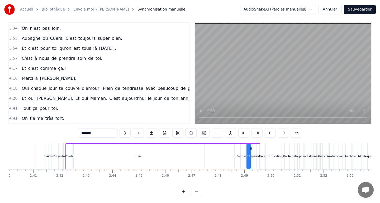
scroll to position [6, 0]
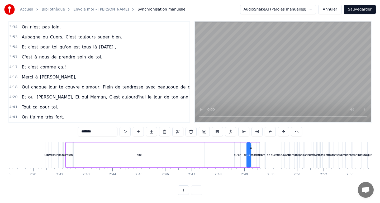
click at [63, 116] on div "4:41 On t'aime très fort." at bounding box center [99, 117] width 180 height 10
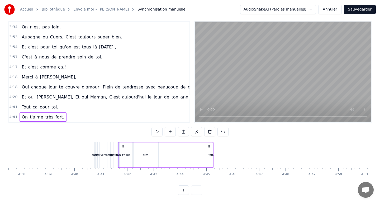
scroll to position [0, 7318]
drag, startPoint x: 116, startPoint y: 154, endPoint x: 105, endPoint y: 148, distance: 12.2
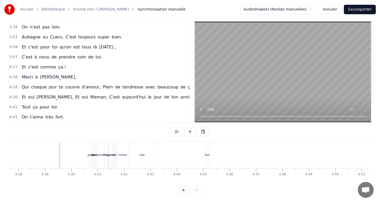
click at [66, 118] on div "4:41 On t'aime très fort." at bounding box center [99, 117] width 180 height 10
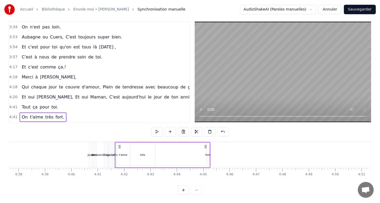
click at [116, 152] on div "On" at bounding box center [115, 155] width 1 height 25
click at [116, 153] on div "On" at bounding box center [116, 155] width 4 height 4
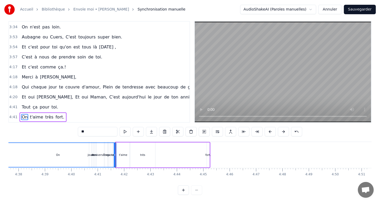
drag, startPoint x: 115, startPoint y: 153, endPoint x: 0, endPoint y: 152, distance: 115.5
click at [0, 152] on div "Accueil Bibliothèque Envole moi • Jean Jacques Goldman Synchronisation manuelle…" at bounding box center [190, 94] width 380 height 201
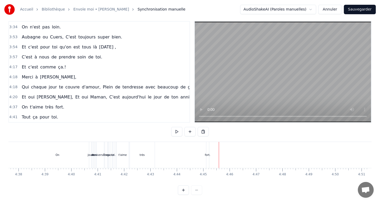
click at [208, 154] on div "fort." at bounding box center [208, 155] width 6 height 4
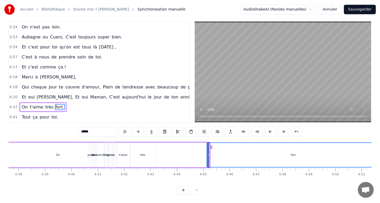
drag, startPoint x: 208, startPoint y: 154, endPoint x: 379, endPoint y: 135, distance: 171.9
click at [379, 135] on div "Accueil Bibliothèque Envole moi • Jean Jacques Goldman Synchronisation manuelle…" at bounding box center [190, 94] width 380 height 201
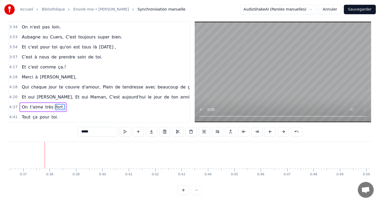
scroll to position [0, 970]
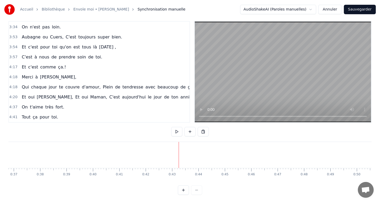
click at [169, 168] on div at bounding box center [169, 168] width 0 height 1
click at [175, 160] on div at bounding box center [175, 155] width 0 height 26
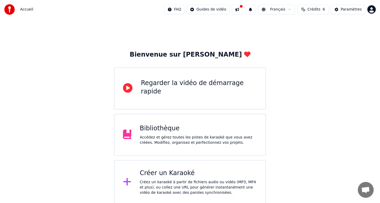
click at [223, 165] on div "Créer un Karaoké Créez un karaoké à partir de fichiers audio ou vidéo (MP3, MP4…" at bounding box center [190, 182] width 152 height 44
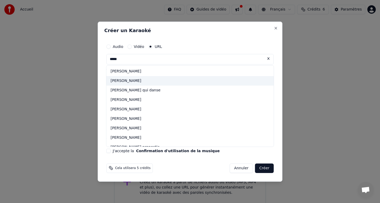
click at [142, 80] on div "[PERSON_NAME]" at bounding box center [189, 80] width 167 height 9
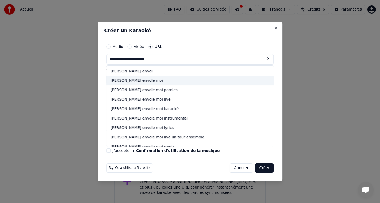
click at [151, 79] on div "[PERSON_NAME] envole moi" at bounding box center [189, 80] width 167 height 9
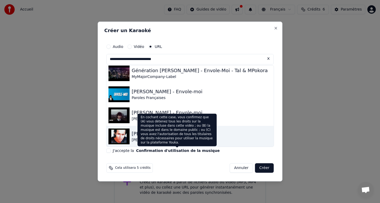
scroll to position [67, 0]
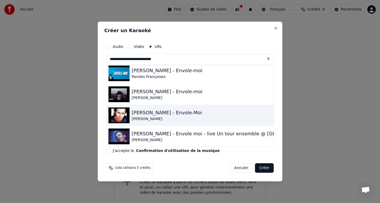
click at [152, 118] on div "[PERSON_NAME]" at bounding box center [167, 119] width 70 height 5
type input "**********"
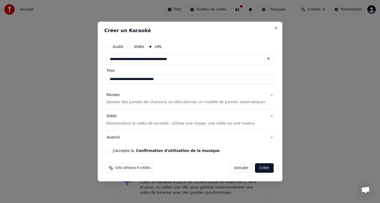
click at [142, 101] on p "Ajoutez des paroles de chansons ou sélectionnez un modèle de paroles automatiqu…" at bounding box center [185, 102] width 159 height 5
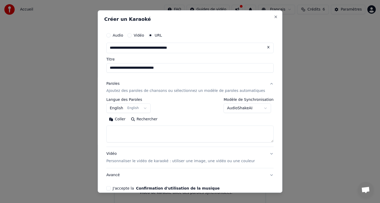
click at [144, 109] on button "English English" at bounding box center [128, 108] width 44 height 9
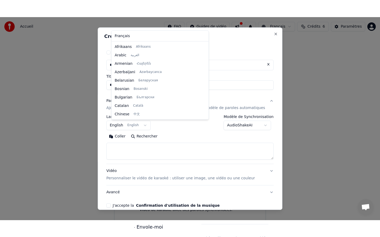
scroll to position [42, 0]
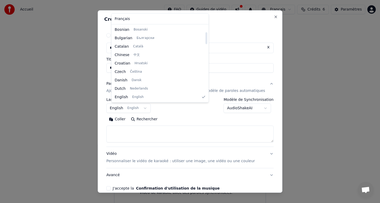
select select "**"
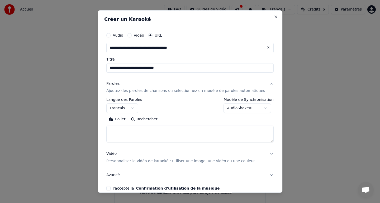
click at [139, 130] on textarea at bounding box center [189, 134] width 167 height 17
click at [128, 119] on button "Coller" at bounding box center [117, 119] width 22 height 8
type textarea "**********"
click at [136, 178] on button "Avancé" at bounding box center [189, 175] width 167 height 14
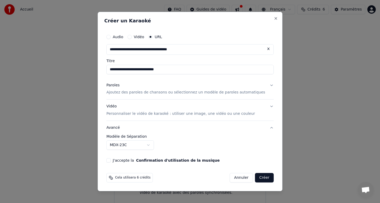
click at [110, 161] on button "J'accepte la Confirmation d'utilisation de la musique" at bounding box center [108, 160] width 4 height 4
click at [255, 181] on button "Créer" at bounding box center [264, 177] width 18 height 9
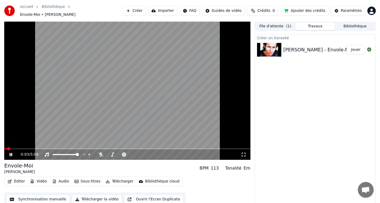
click at [181, 135] on video at bounding box center [127, 91] width 246 height 138
click at [131, 118] on video at bounding box center [127, 91] width 246 height 138
click at [243, 154] on icon at bounding box center [243, 155] width 5 height 4
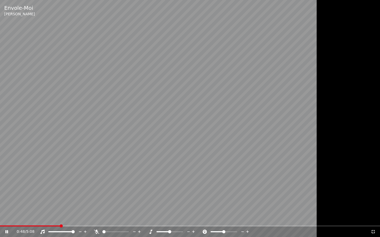
click at [211, 152] on video at bounding box center [190, 118] width 380 height 237
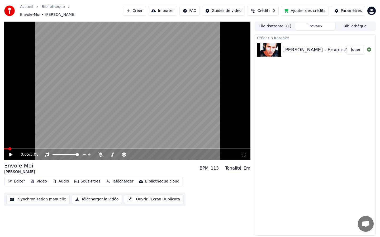
click at [8, 148] on span at bounding box center [6, 148] width 4 height 1
click at [10, 152] on div "0:05 / 5:08" at bounding box center [127, 154] width 242 height 5
click at [10, 155] on icon at bounding box center [10, 155] width 3 height 4
click at [244, 156] on icon at bounding box center [243, 155] width 5 height 4
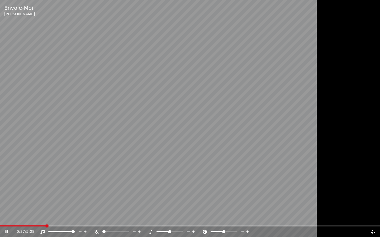
click at [8, 203] on icon at bounding box center [7, 231] width 3 height 3
click at [30, 203] on div "0:37 / 5:08" at bounding box center [190, 232] width 380 height 11
click at [26, 203] on video at bounding box center [190, 118] width 380 height 237
click at [25, 203] on video at bounding box center [190, 118] width 380 height 237
click at [11, 203] on span at bounding box center [12, 226] width 3 height 3
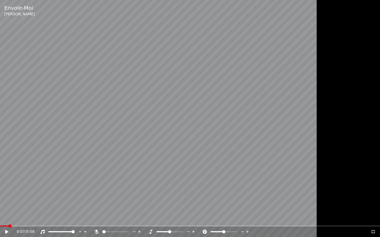
click at [6, 203] on div "0:07 / 5:08" at bounding box center [189, 231] width 375 height 5
click at [6, 203] on icon at bounding box center [6, 232] width 3 height 4
click at [219, 203] on span at bounding box center [219, 231] width 3 height 3
click at [169, 203] on span at bounding box center [169, 231] width 3 height 3
click at [58, 203] on span at bounding box center [190, 226] width 380 height 1
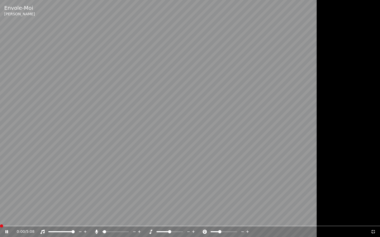
click at [0, 203] on span at bounding box center [1, 226] width 3 height 3
click at [109, 203] on span at bounding box center [108, 231] width 3 height 3
click at [102, 203] on span at bounding box center [103, 231] width 3 height 3
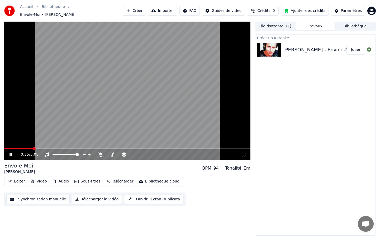
click at [11, 154] on icon at bounding box center [10, 154] width 3 height 3
click at [46, 201] on button "Synchronisation manuelle" at bounding box center [37, 199] width 63 height 9
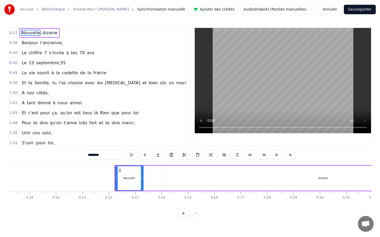
scroll to position [0, 559]
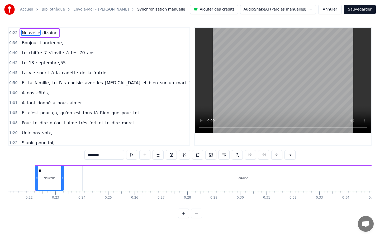
click at [20, 31] on div "Nouvelle dizaine" at bounding box center [40, 32] width 40 height 9
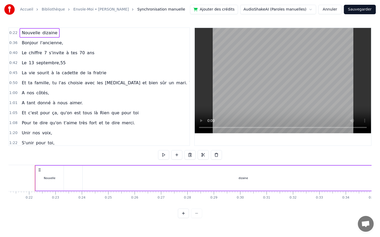
click at [21, 31] on span "Nouvelle" at bounding box center [31, 33] width 20 height 6
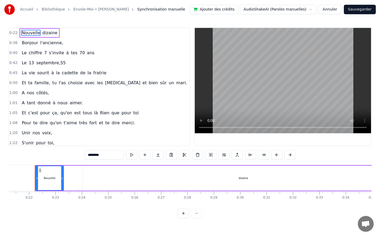
click at [331, 18] on div "Accueil Bibliothèque Envole-Moi • [PERSON_NAME] Synchronisation manuelle Ajoute…" at bounding box center [190, 9] width 380 height 19
click at [331, 12] on button "Annuler" at bounding box center [329, 9] width 23 height 9
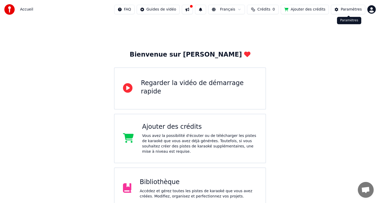
click at [343, 11] on div "Paramètres" at bounding box center [350, 9] width 21 height 5
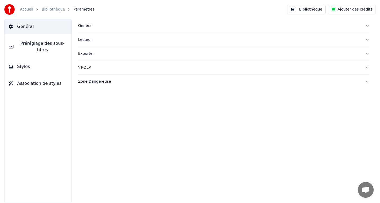
click at [18, 31] on button "Général" at bounding box center [37, 26] width 67 height 15
click at [20, 31] on button "Général" at bounding box center [37, 26] width 67 height 15
click at [22, 31] on button "Général" at bounding box center [37, 26] width 67 height 15
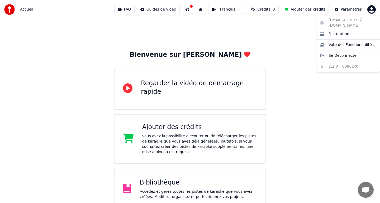
click at [373, 5] on html "Accueil FAQ Guides de vidéo Français Crédits 0 Ajouter des crédits Paramètres B…" at bounding box center [190, 129] width 380 height 258
click at [340, 53] on span "Se Déconnecter" at bounding box center [343, 55] width 30 height 5
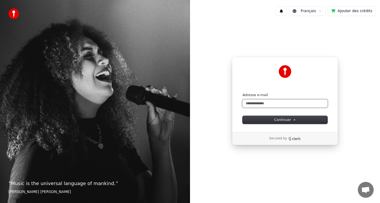
click at [284, 106] on input "Adresse e-mail" at bounding box center [284, 103] width 85 height 8
click at [242, 93] on button "submit" at bounding box center [242, 93] width 0 height 0
type input "**********"
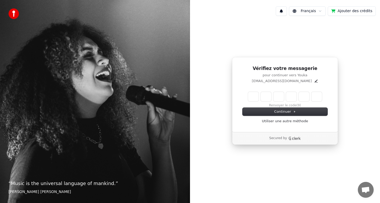
click at [249, 94] on input "Enter verification code" at bounding box center [285, 96] width 74 height 9
type input "******"
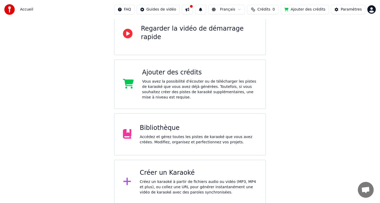
scroll to position [56, 0]
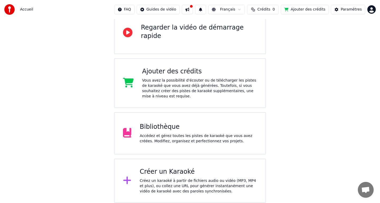
click at [210, 89] on div "Vous avez la possibilité d'écouter ou de télécharger les pistes de karaoké que …" at bounding box center [199, 88] width 115 height 21
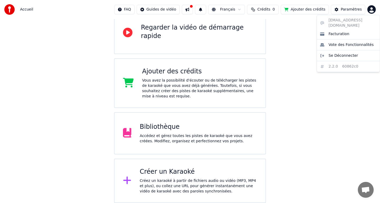
click at [372, 10] on html "Accueil FAQ Guides de vidéo Français Crédits 0 Ajouter des crédits Paramètres B…" at bounding box center [190, 73] width 380 height 258
click at [340, 53] on span "Se Déconnecter" at bounding box center [343, 55] width 30 height 5
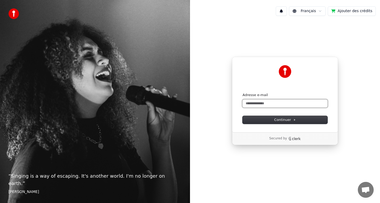
click at [272, 105] on input "Adresse e-mail" at bounding box center [284, 103] width 85 height 8
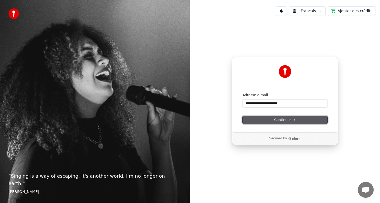
click at [294, 119] on icon at bounding box center [294, 119] width 3 height 3
type input "**********"
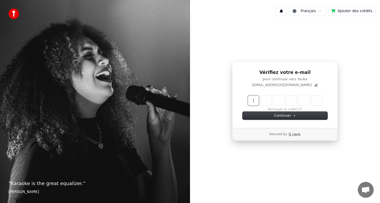
click at [254, 102] on input "Enter verification code" at bounding box center [290, 100] width 84 height 9
type input "******"
